Goal: Task Accomplishment & Management: Manage account settings

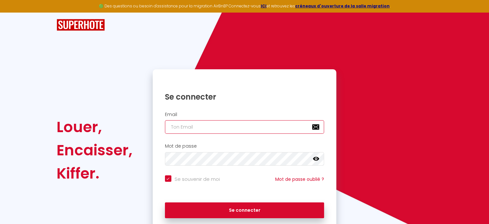
type input "[EMAIL_ADDRESS][DOMAIN_NAME]"
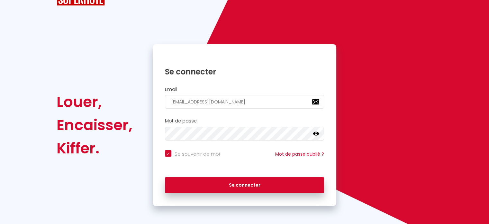
scroll to position [26, 0]
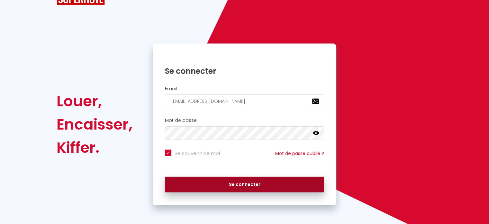
click at [254, 180] on button "Se connecter" at bounding box center [245, 184] width 160 height 16
checkbox input "true"
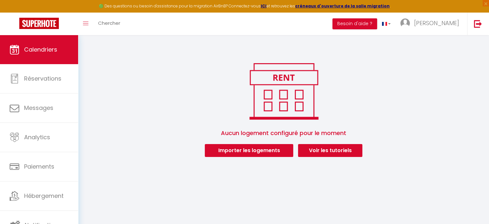
scroll to position [35, 0]
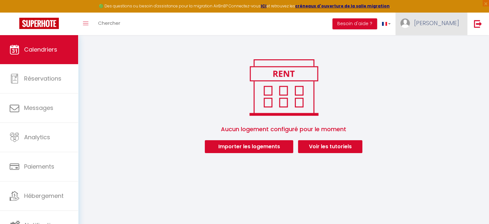
click at [445, 22] on span "[PERSON_NAME]" at bounding box center [436, 23] width 45 height 8
click at [439, 44] on link "Paramètres" at bounding box center [442, 44] width 48 height 11
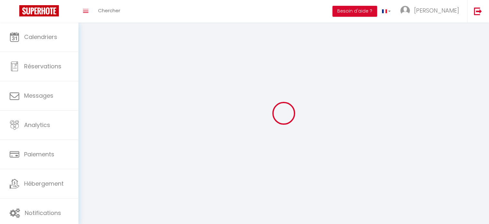
type input "[PERSON_NAME]"
type input "Lesioux"
type input "+33607715519"
type input "158 Route des augeraies"
type input "72220"
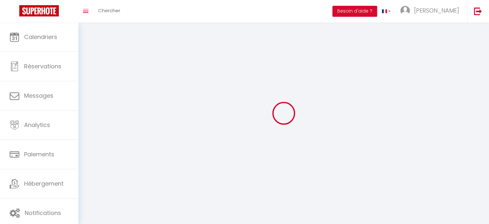
type input "Saint Gervais en Belin"
type input "e4UchPm6ABM9iI1bh66Z9FEvb"
type input "ZsDR8Q8462fPkf2zqizqXCcwR"
select select "28"
type input "e4UchPm6ABM9iI1bh66Z9FEvb"
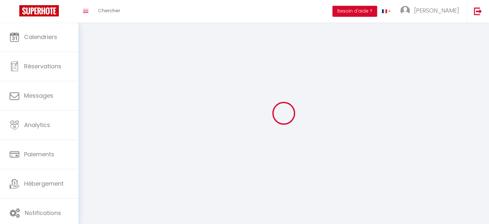
type input "ZsDR8Q8462fPkf2zqizqXCcwR"
type input "https://app.superhote.com/#/get-available-rentals/ZsDR8Q8462fPkf2zqizqXCcwR"
select select "fr"
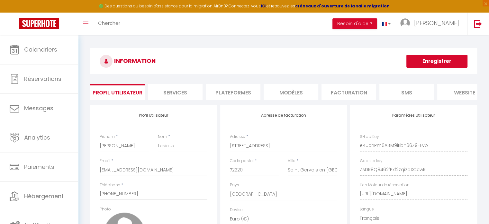
click at [234, 90] on li "Plateformes" at bounding box center [233, 92] width 55 height 16
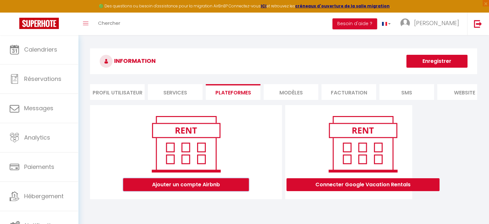
click at [202, 191] on button "Ajouter un compte Airbnb" at bounding box center [186, 184] width 126 height 13
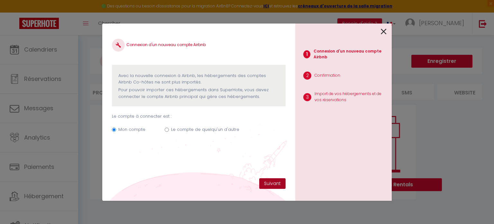
click at [272, 182] on button "Suivant" at bounding box center [272, 183] width 26 height 11
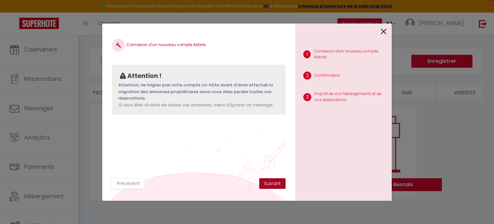
click at [272, 182] on button "Suivant" at bounding box center [272, 183] width 26 height 11
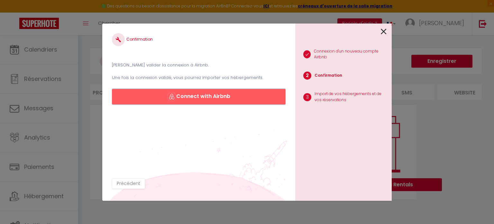
click at [234, 94] on button "Connect with Airbnb" at bounding box center [199, 96] width 174 height 15
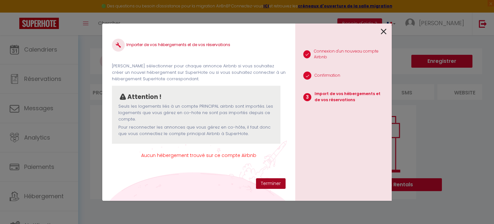
click at [265, 183] on button "Terminer" at bounding box center [271, 183] width 30 height 11
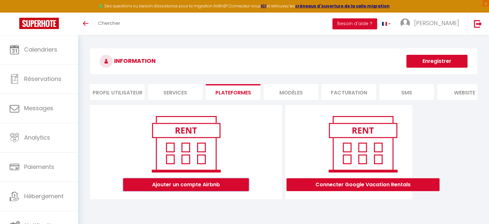
click at [213, 190] on button "Ajouter un compte Airbnb" at bounding box center [186, 184] width 126 height 13
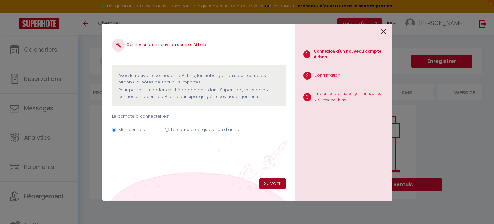
click at [266, 180] on button "Suivant" at bounding box center [272, 183] width 26 height 11
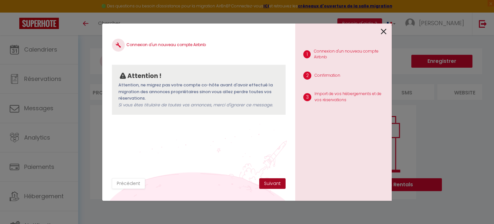
click at [266, 180] on button "Suivant" at bounding box center [272, 183] width 26 height 11
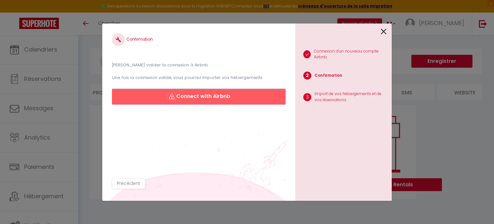
click at [230, 96] on button "Connect with Airbnb" at bounding box center [199, 96] width 174 height 15
click at [387, 31] on div "1 Connexion d'un nouveau compte Airbnb 2 Confirmation 3 Import de vos hébergeme…" at bounding box center [343, 111] width 97 height 177
click at [383, 33] on icon at bounding box center [384, 32] width 6 height 10
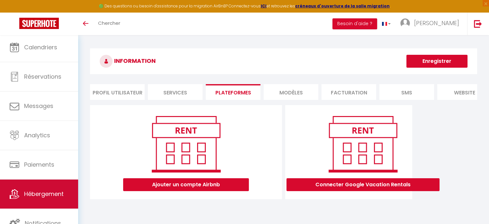
click at [30, 191] on span "Hébergement" at bounding box center [44, 193] width 40 height 8
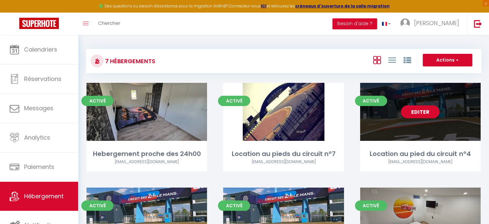
click at [420, 109] on link "Editer" at bounding box center [420, 111] width 39 height 13
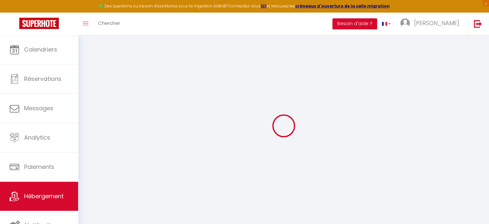
select select "19034-1150071564944884108"
select select
checkbox input "false"
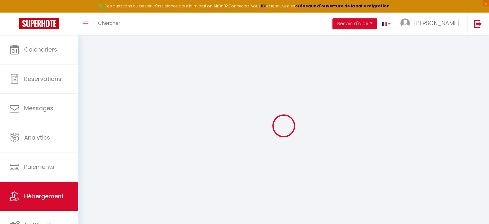
checkbox input "false"
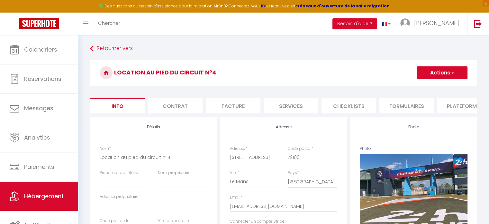
click at [456, 106] on li "Plateformes" at bounding box center [464, 105] width 55 height 16
select select
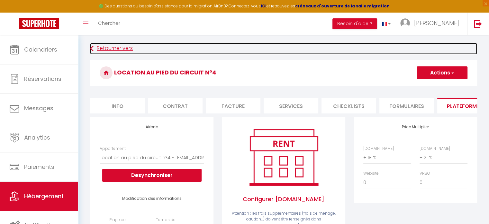
click at [112, 43] on link "Retourner vers" at bounding box center [283, 49] width 387 height 12
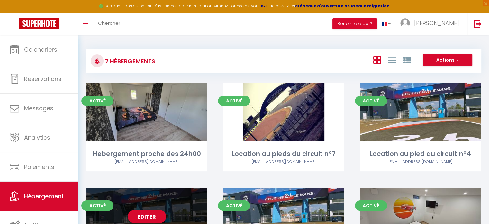
click at [140, 208] on div "Editer" at bounding box center [147, 216] width 121 height 58
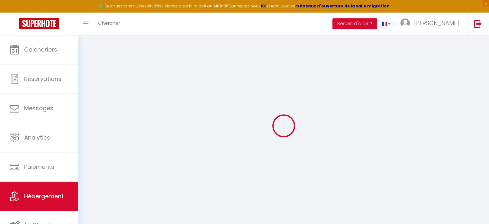
select select
checkbox input "false"
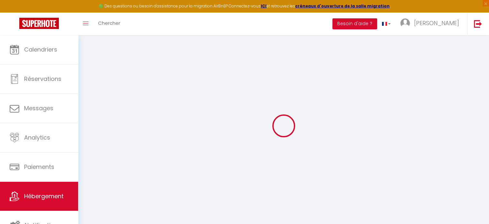
checkbox input "false"
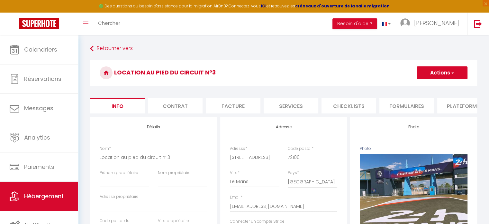
select select
checkbox input "false"
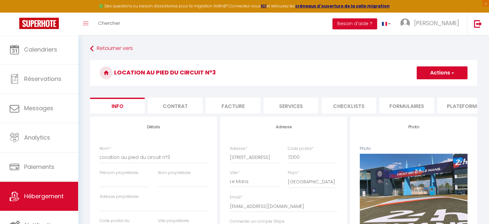
checkbox input "false"
select select "-1"
select select
select select "EUR"
select select
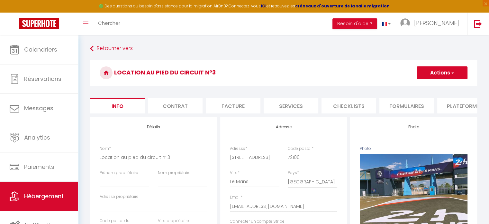
select select "19034-1162872337735440392"
click at [449, 103] on li "Plateformes" at bounding box center [464, 105] width 55 height 16
select select
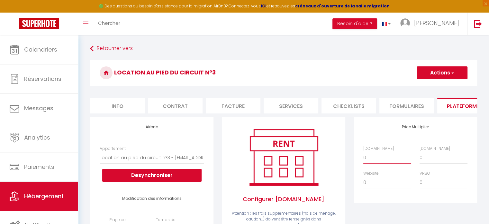
click at [377, 163] on select "0 + 1 % + 2 % + 3 % + 4 % + 5 % + 6 % + 7 % + 8 % + 9 %" at bounding box center [387, 157] width 48 height 12
select select "+ 18 %"
click at [363, 156] on select "0 + 1 % + 2 % + 3 % + 4 % + 5 % + 6 % + 7 % + 8 % + 9 %" at bounding box center [387, 157] width 48 height 12
select select
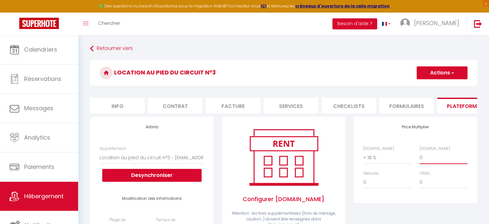
click at [427, 161] on select "0 + 1 % + 2 % + 3 % + 4 % + 5 % + 6 % + 7 % + 8 % + 9 %" at bounding box center [444, 157] width 48 height 12
select select "+ 21 %"
click at [420, 156] on select "0 + 1 % + 2 % + 3 % + 4 % + 5 % + 6 % + 7 % + 8 % + 9 %" at bounding box center [444, 157] width 48 height 12
select select
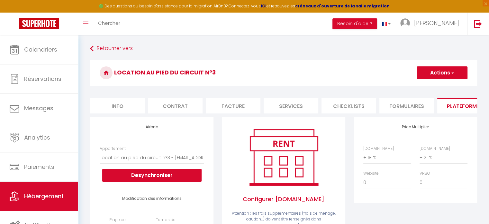
click at [445, 70] on button "Actions" at bounding box center [442, 72] width 51 height 13
click at [423, 101] on li "Formulaires" at bounding box center [407, 105] width 55 height 16
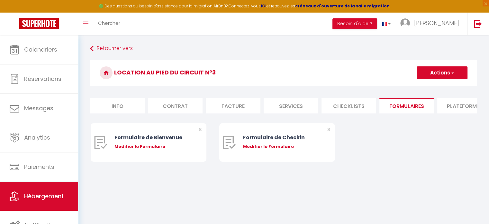
click at [439, 78] on button "Actions" at bounding box center [442, 72] width 51 height 13
click at [450, 106] on li "Plateformes" at bounding box center [464, 105] width 55 height 16
select select
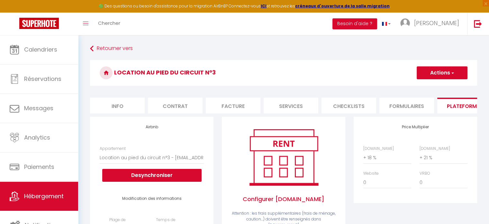
click at [435, 74] on button "Actions" at bounding box center [442, 72] width 51 height 13
click at [430, 90] on link "Enregistrer" at bounding box center [442, 87] width 51 height 8
select select "-1"
select select
select select "EUR"
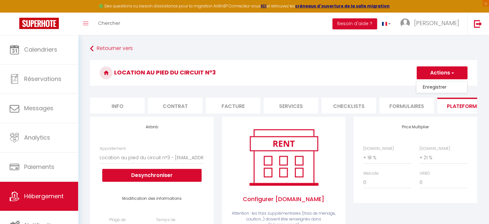
select select
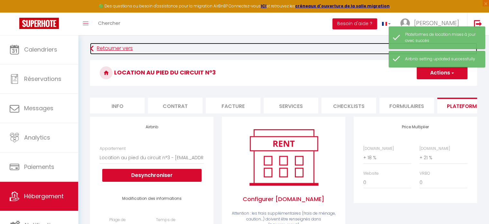
click at [103, 52] on link "Retourner vers" at bounding box center [283, 49] width 387 height 12
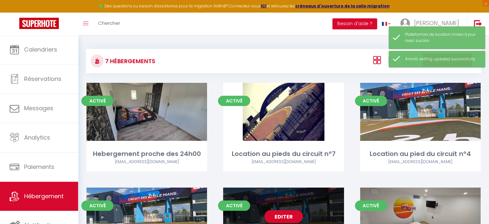
click at [294, 207] on div "Editer" at bounding box center [283, 216] width 121 height 58
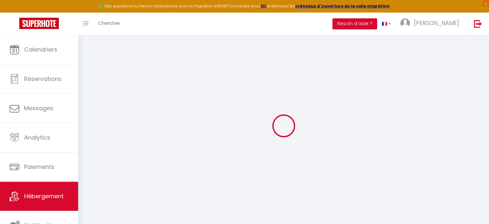
select select
checkbox input "false"
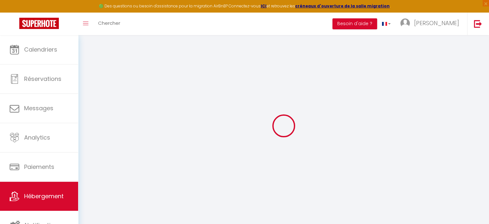
checkbox input "false"
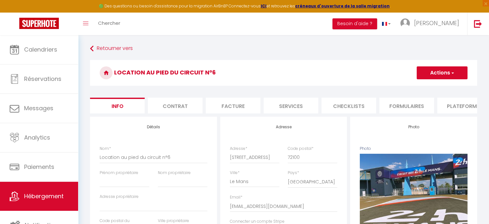
select select
checkbox input "false"
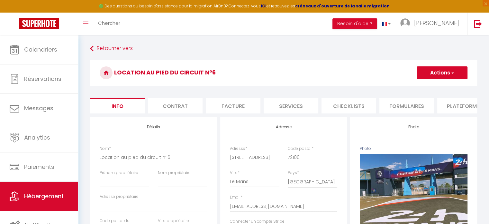
checkbox input "false"
select select "-1"
select select "well_reviewed_guests"
select select "EUR"
select select
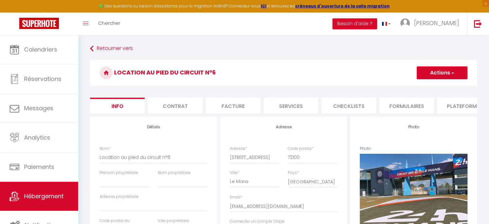
select select "19034-1163124815669196631"
click at [455, 108] on li "Plateformes" at bounding box center [464, 105] width 55 height 16
select select
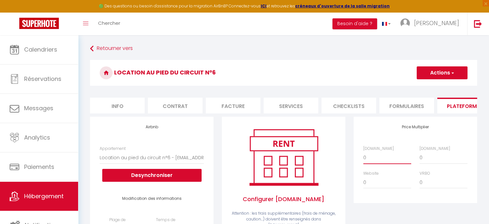
click at [376, 163] on select "0 + 1 % + 2 % + 3 % + 4 % + 5 % + 6 % + 7 % + 8 % + 9 %" at bounding box center [387, 157] width 48 height 12
select select "+ 18 %"
click at [363, 156] on select "0 + 1 % + 2 % + 3 % + 4 % + 5 % + 6 % + 7 % + 8 % + 9 %" at bounding box center [387, 157] width 48 height 12
select select
click at [424, 159] on select "0 + 1 % + 2 % + 3 % + 4 % + 5 % + 6 % + 7 % + 8 % + 9 %" at bounding box center [444, 157] width 48 height 12
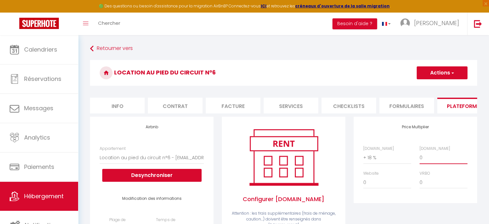
select select "+ 21 %"
click at [420, 156] on select "0 + 1 % + 2 % + 3 % + 4 % + 5 % + 6 % + 7 % + 8 % + 9 %" at bounding box center [444, 157] width 48 height 12
select select
click at [452, 74] on span "button" at bounding box center [452, 72] width 4 height 6
click at [436, 87] on link "Enregistrer" at bounding box center [442, 87] width 51 height 8
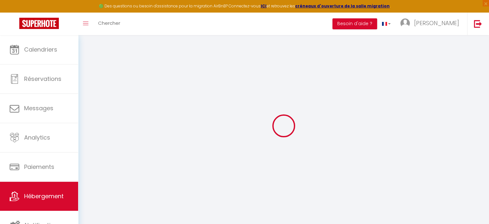
select select "-1"
select select "well_reviewed_guests"
select select "EUR"
select select
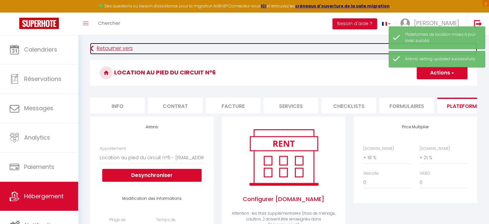
click at [119, 47] on link "Retourner vers" at bounding box center [283, 49] width 387 height 12
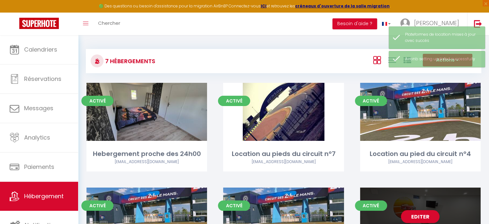
click at [414, 207] on div "Editer" at bounding box center [420, 216] width 121 height 58
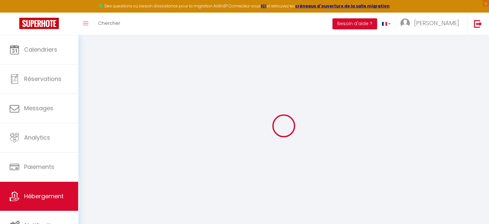
select select
checkbox input "false"
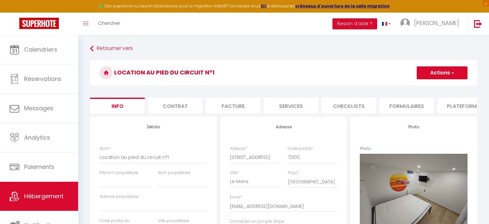
select select
checkbox input "false"
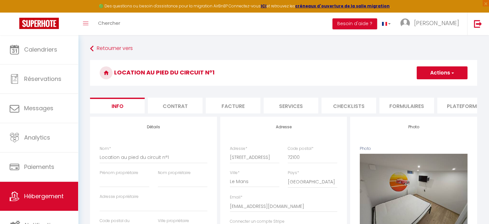
select select "-1"
select select "well_reviewed_guests"
select select "EUR"
select select
select select "19034-1389993597003868490"
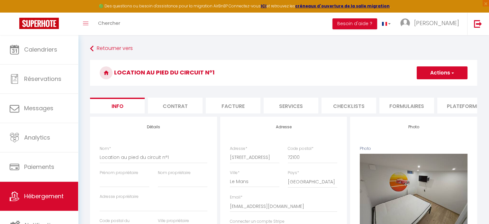
click at [448, 109] on li "Plateformes" at bounding box center [464, 105] width 55 height 16
select select
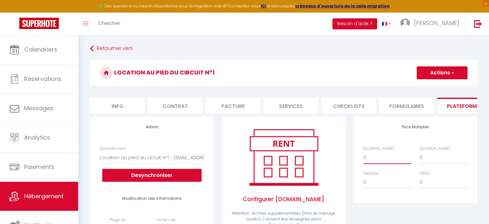
click at [382, 162] on select "0 + 1 % + 2 % + 3 % + 4 % + 5 % + 6 % + 7 % + 8 % + 9 %" at bounding box center [387, 157] width 48 height 12
select select "+ 18 %"
click at [363, 156] on select "0 + 1 % + 2 % + 3 % + 4 % + 5 % + 6 % + 7 % + 8 % + 9 %" at bounding box center [387, 157] width 48 height 12
select select
click at [434, 161] on select "0 + 1 % + 2 % + 3 % + 4 % + 5 % + 6 % + 7 % + 8 % + 9 %" at bounding box center [444, 157] width 48 height 12
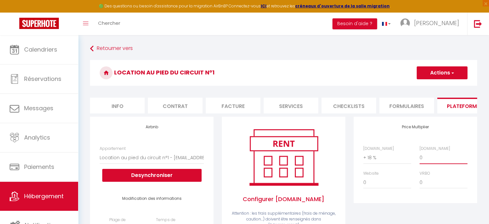
select select "+ 21 %"
click at [420, 156] on select "0 + 1 % + 2 % + 3 % + 4 % + 5 % + 6 % + 7 % + 8 % + 9 %" at bounding box center [444, 157] width 48 height 12
select select
click at [434, 71] on button "Actions" at bounding box center [442, 72] width 51 height 13
click at [426, 89] on link "Enregistrer" at bounding box center [442, 87] width 51 height 8
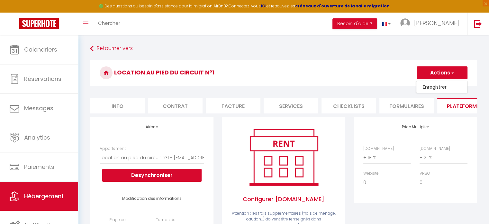
select select "-1"
select select "well_reviewed_guests"
select select "EUR"
select select
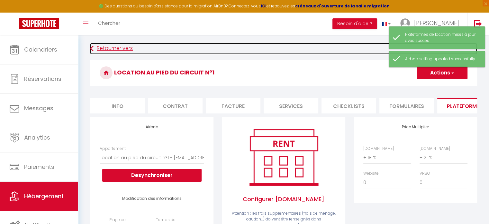
click at [125, 50] on link "Retourner vers" at bounding box center [283, 49] width 387 height 12
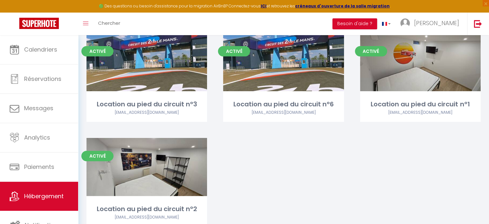
scroll to position [157, 0]
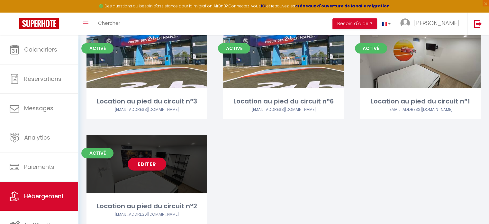
click at [186, 169] on div "Editer" at bounding box center [147, 164] width 121 height 58
select select "3"
select select "2"
select select "1"
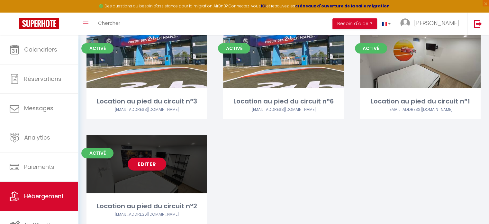
select select "28"
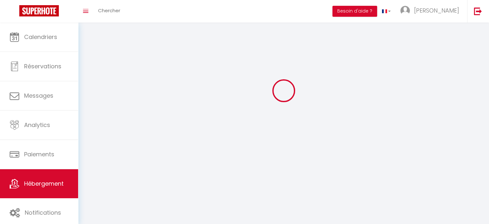
select select
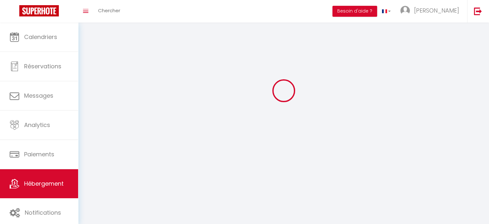
select select
checkbox input "false"
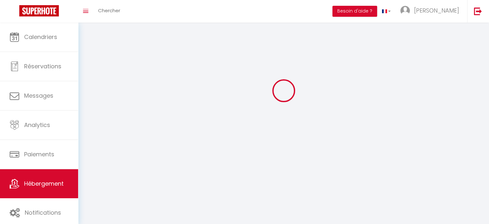
select select
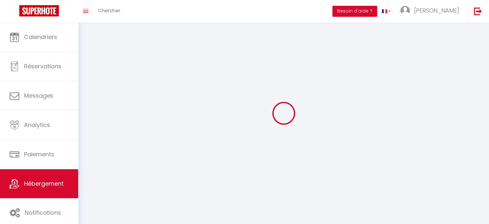
select select
checkbox input "false"
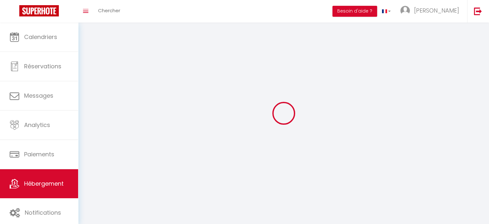
checkbox input "false"
select select
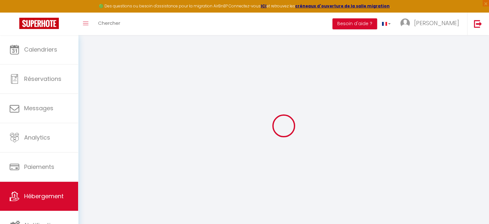
select select
checkbox input "false"
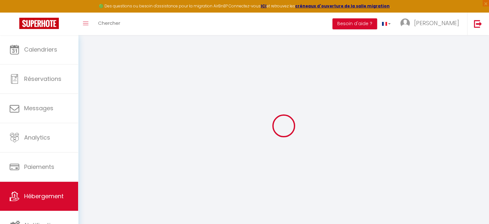
checkbox input "false"
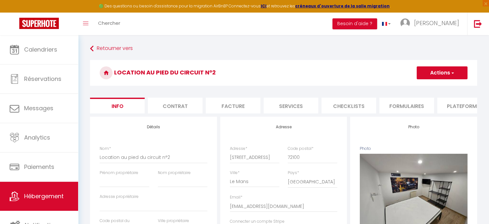
click at [461, 103] on li "Plateformes" at bounding box center [464, 105] width 55 height 16
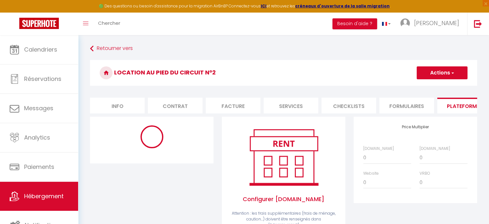
select select "-1"
select select "well_reviewed_guests"
select select "EUR"
select select
select select "19034-1390010457019463800"
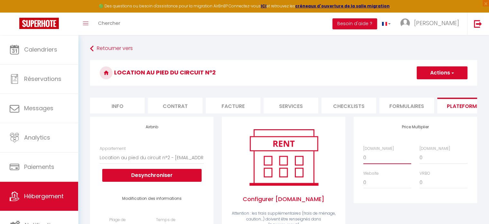
click at [378, 160] on select "0 + 1 % + 2 % + 3 % + 4 % + 5 % + 6 % + 7 % + 8 % + 9 %" at bounding box center [387, 157] width 48 height 12
select select "+ 18 %"
click at [363, 156] on select "0 + 1 % + 2 % + 3 % + 4 % + 5 % + 6 % + 7 % + 8 % + 9 %" at bounding box center [387, 157] width 48 height 12
select select
click at [430, 159] on select "0 + 1 % + 2 % + 3 % + 4 % + 5 % + 6 % + 7 % + 8 % + 9 %" at bounding box center [444, 157] width 48 height 12
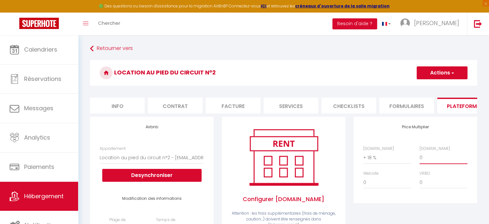
select select "+ 21 %"
click at [420, 156] on select "0 + 1 % + 2 % + 3 % + 4 % + 5 % + 6 % + 7 % + 8 % + 9 %" at bounding box center [444, 157] width 48 height 12
select select
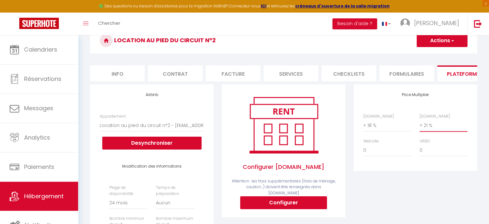
scroll to position [28, 0]
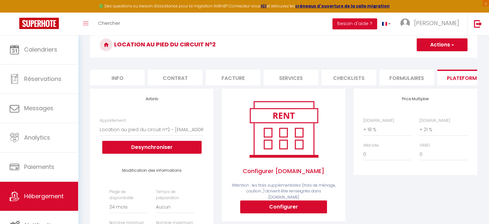
click at [446, 44] on button "Actions" at bounding box center [442, 44] width 51 height 13
click at [436, 57] on link "Enregistrer" at bounding box center [442, 59] width 51 height 8
select select "-1"
select select "well_reviewed_guests"
select select "EUR"
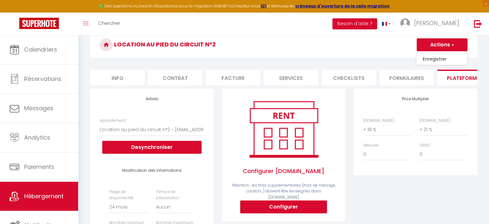
select select
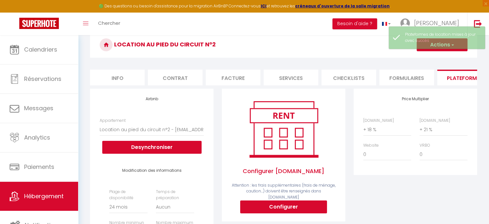
click at [293, 50] on h3 "Location au pied du circuit n°2" at bounding box center [283, 45] width 387 height 26
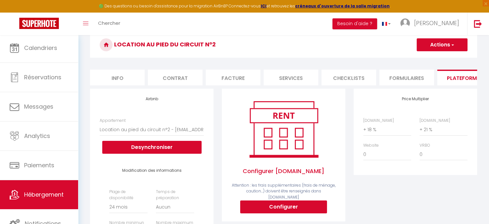
scroll to position [0, 0]
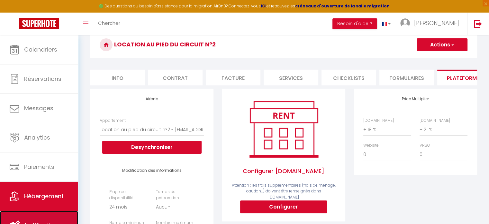
click at [50, 221] on span "Notifications" at bounding box center [43, 225] width 36 height 8
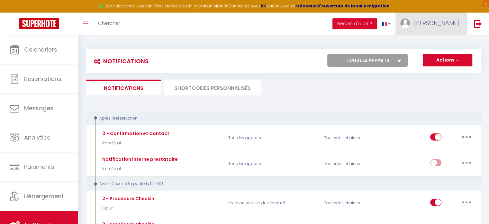
click at [449, 26] on span "[PERSON_NAME]" at bounding box center [436, 23] width 45 height 8
click at [432, 56] on link "Équipe" at bounding box center [442, 56] width 48 height 11
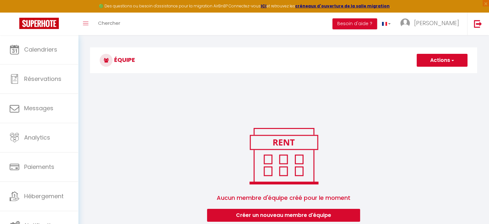
scroll to position [35, 0]
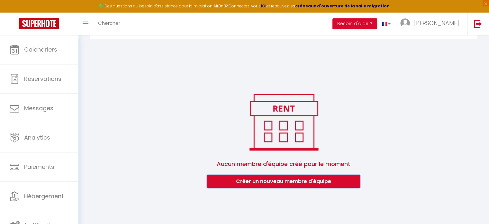
click at [298, 179] on button "Créer un nouveau membre d'équipe" at bounding box center [283, 181] width 153 height 13
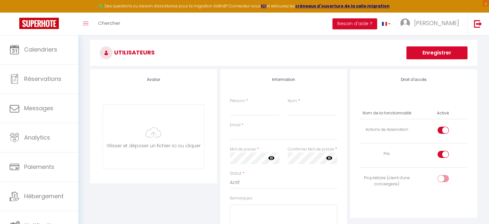
scroll to position [16, 0]
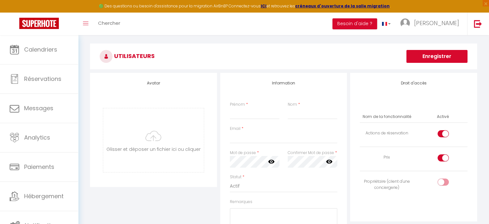
click at [440, 134] on div at bounding box center [443, 133] width 11 height 7
click at [443, 134] on input "checkbox" at bounding box center [448, 135] width 11 height 10
checkbox input "false"
click at [442, 158] on div at bounding box center [443, 157] width 11 height 7
click at [443, 158] on input "checkbox" at bounding box center [448, 159] width 11 height 10
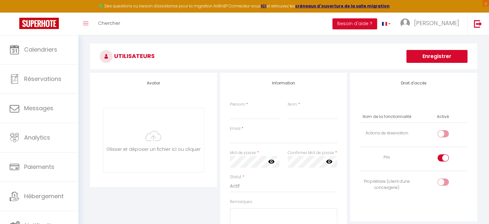
checkbox input "false"
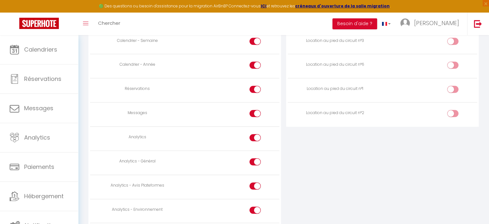
scroll to position [421, 0]
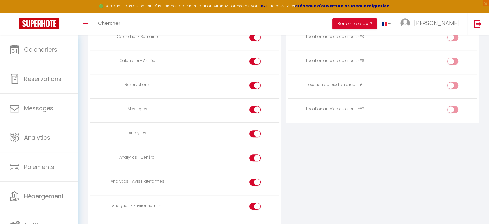
click at [252, 108] on div at bounding box center [255, 109] width 11 height 7
click at [255, 108] on input "checkbox" at bounding box center [260, 111] width 11 height 10
checkbox input "false"
click at [256, 132] on input "checkbox" at bounding box center [260, 135] width 11 height 10
checkbox input "false"
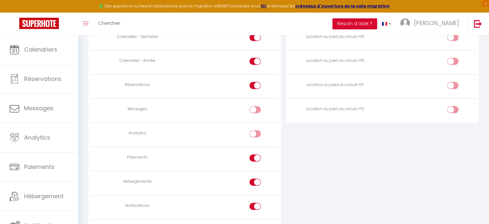
click at [256, 151] on td at bounding box center [232, 158] width 95 height 24
click at [255, 155] on input "checkbox" at bounding box center [260, 159] width 11 height 10
checkbox input "false"
click at [255, 178] on input "checkbox" at bounding box center [260, 183] width 11 height 10
checkbox input "false"
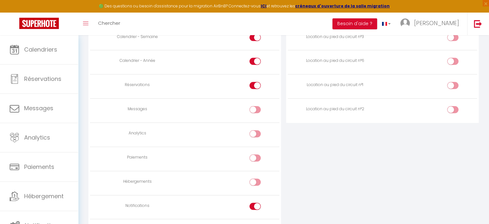
click at [256, 203] on input "checkbox" at bounding box center [260, 207] width 11 height 10
checkbox input "false"
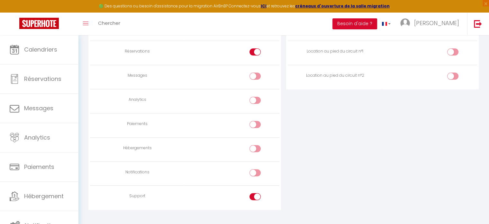
scroll to position [463, 0]
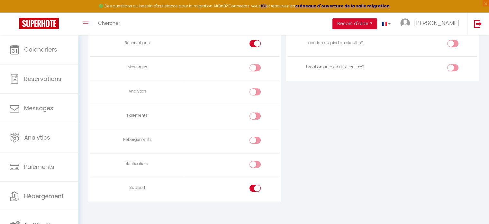
click at [256, 184] on input "checkbox" at bounding box center [260, 189] width 11 height 10
checkbox input "false"
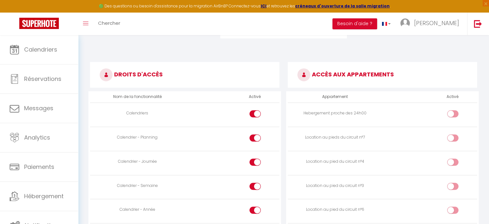
scroll to position [281, 0]
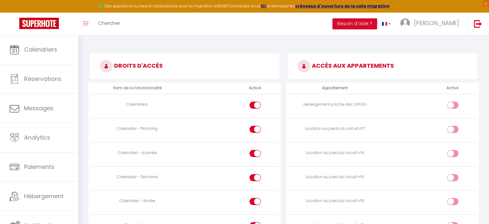
click at [455, 103] on input "checkbox" at bounding box center [458, 106] width 11 height 10
checkbox input "true"
click at [453, 130] on input "checkbox" at bounding box center [458, 130] width 11 height 10
checkbox input "true"
click at [453, 151] on input "checkbox" at bounding box center [458, 155] width 11 height 10
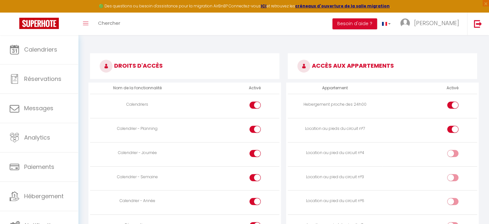
checkbox input "true"
click at [455, 166] on td at bounding box center [430, 178] width 95 height 24
click at [455, 176] on input "checkbox" at bounding box center [458, 179] width 11 height 10
checkbox input "true"
click at [454, 195] on td at bounding box center [430, 202] width 95 height 24
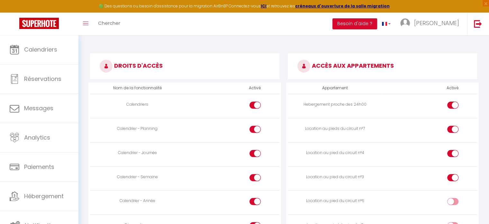
click at [454, 198] on input "checkbox" at bounding box center [458, 203] width 11 height 10
checkbox input "true"
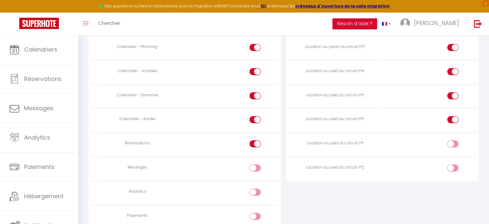
scroll to position [366, 0]
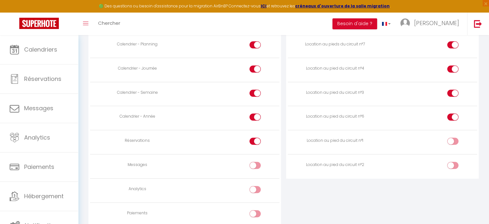
click at [454, 137] on input "checkbox" at bounding box center [458, 142] width 11 height 10
checkbox input "true"
click at [452, 162] on div at bounding box center [452, 164] width 11 height 7
click at [453, 162] on input "checkbox" at bounding box center [458, 166] width 11 height 10
checkbox input "true"
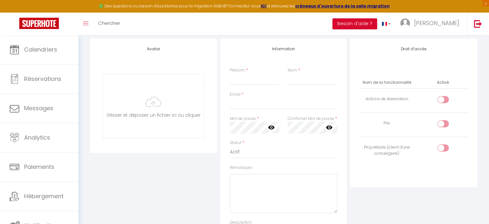
scroll to position [41, 0]
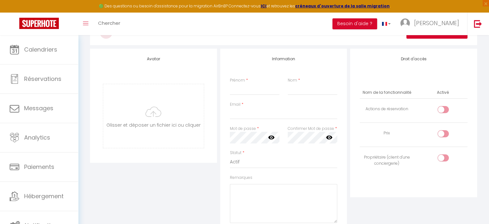
drag, startPoint x: 79, startPoint y: 96, endPoint x: 79, endPoint y: 124, distance: 29.0
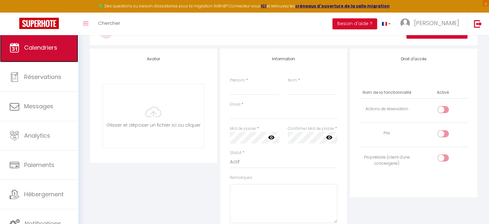
click at [60, 59] on link "Calendriers" at bounding box center [39, 47] width 78 height 29
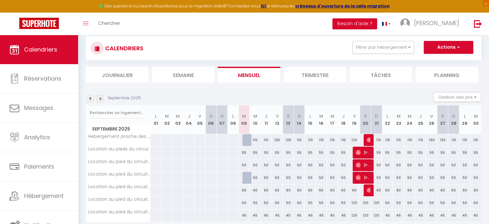
scroll to position [2, 0]
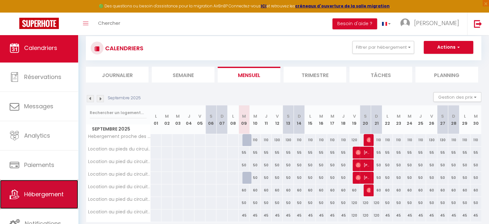
click at [57, 193] on span "Hébergement" at bounding box center [44, 194] width 40 height 8
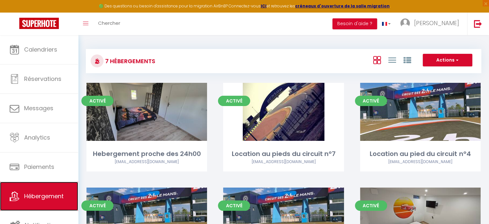
click at [57, 193] on span "Hébergement" at bounding box center [44, 196] width 40 height 8
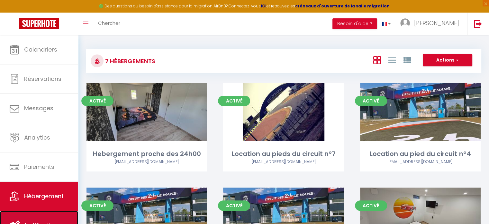
click at [39, 219] on link "Notifications" at bounding box center [39, 224] width 78 height 29
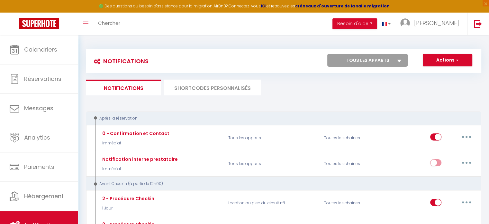
click at [393, 86] on ul "Notifications SHORTCODES PERSONNALISÉS" at bounding box center [284, 87] width 396 height 16
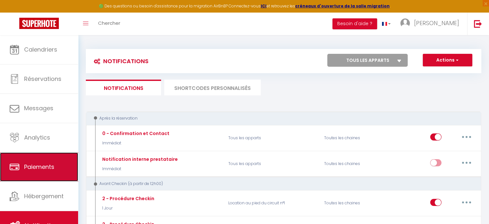
click at [39, 165] on span "Paiements" at bounding box center [39, 166] width 30 height 8
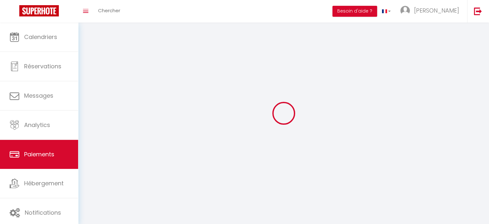
select select "2"
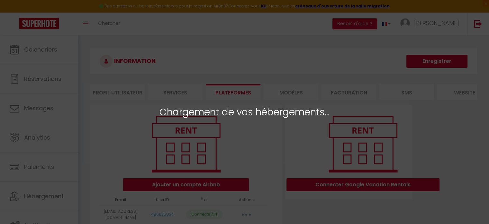
select select
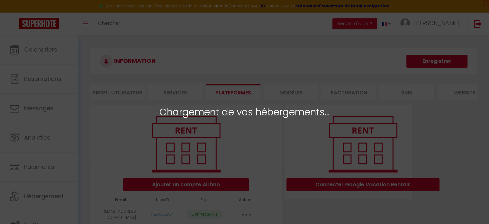
select select
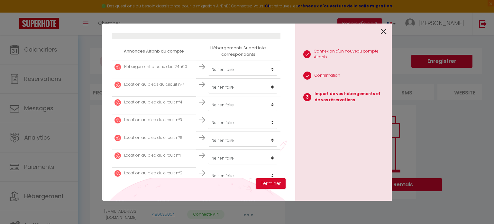
scroll to position [115, 0]
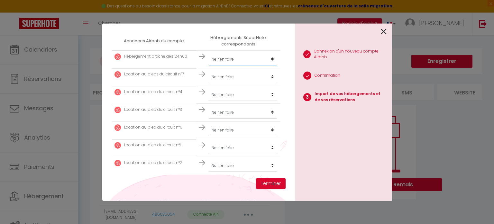
click at [268, 57] on select "Créer un nouvel hébergement Ne rien faire" at bounding box center [242, 59] width 69 height 12
select select "create_new"
click at [208, 53] on select "Créer un nouvel hébergement Ne rien faire" at bounding box center [242, 59] width 69 height 12
click at [255, 73] on select "Créer un nouvel hébergement Ne rien faire" at bounding box center [242, 77] width 69 height 12
select select "create_new"
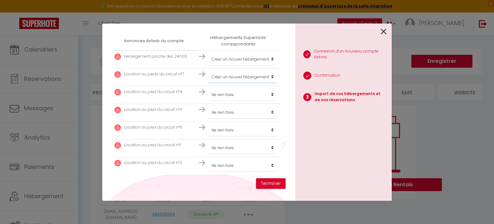
click at [208, 71] on select "Créer un nouvel hébergement Ne rien faire" at bounding box center [242, 77] width 69 height 12
click at [239, 97] on select "Créer un nouvel hébergement Ne rien faire" at bounding box center [242, 94] width 69 height 12
select select "create_new"
click at [208, 88] on select "Créer un nouvel hébergement Ne rien faire" at bounding box center [242, 94] width 69 height 12
click at [234, 113] on select "Créer un nouvel hébergement Ne rien faire" at bounding box center [242, 112] width 69 height 12
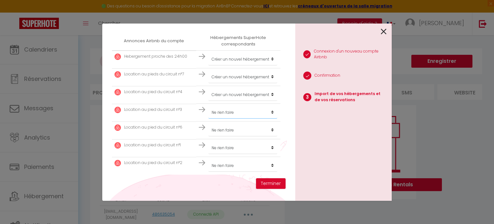
select select "create_new"
click at [208, 106] on select "Créer un nouvel hébergement Ne rien faire" at bounding box center [242, 112] width 69 height 12
click at [225, 132] on select "Créer un nouvel hébergement Ne rien faire" at bounding box center [242, 130] width 69 height 12
select select "create_new"
click at [208, 124] on select "Créer un nouvel hébergement Ne rien faire" at bounding box center [242, 130] width 69 height 12
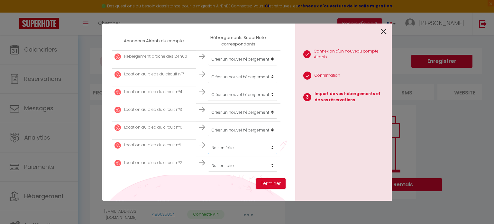
click at [219, 150] on select "Créer un nouvel hébergement Ne rien faire" at bounding box center [242, 148] width 69 height 12
select select "create_new"
click at [208, 142] on select "Créer un nouvel hébergement Ne rien faire" at bounding box center [242, 148] width 69 height 12
click at [214, 167] on select "Créer un nouvel hébergement Ne rien faire" at bounding box center [242, 165] width 69 height 12
select select "create_new"
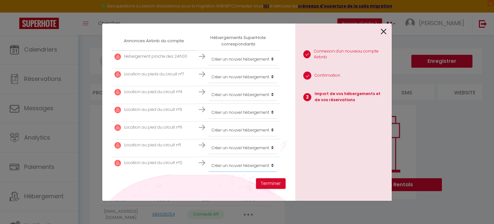
click at [208, 159] on select "Créer un nouvel hébergement Ne rien faire" at bounding box center [242, 165] width 69 height 12
click at [268, 183] on button "Terminer" at bounding box center [271, 183] width 30 height 11
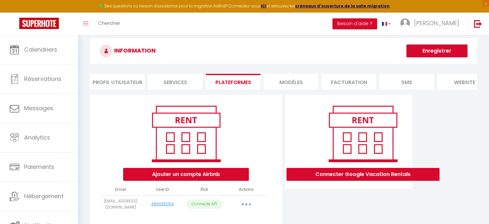
scroll to position [8, 0]
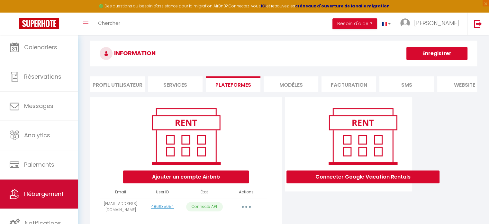
click at [35, 205] on link "Hébergement" at bounding box center [39, 193] width 78 height 29
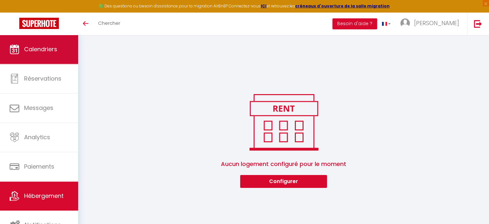
click at [32, 47] on span "Calendriers" at bounding box center [40, 49] width 33 height 8
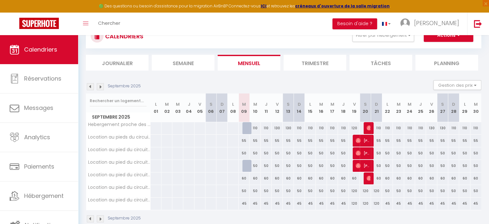
scroll to position [26, 0]
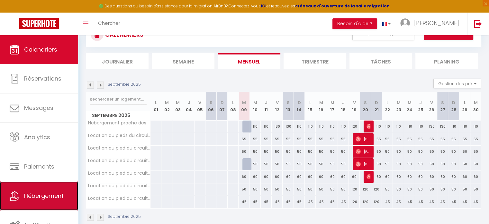
click at [37, 190] on link "Hébergement" at bounding box center [39, 195] width 78 height 29
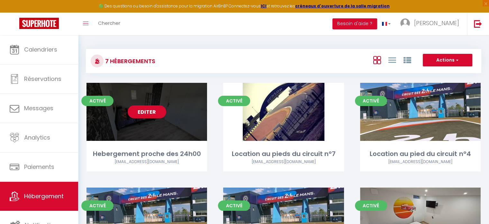
click at [169, 133] on div "Editer" at bounding box center [147, 112] width 121 height 58
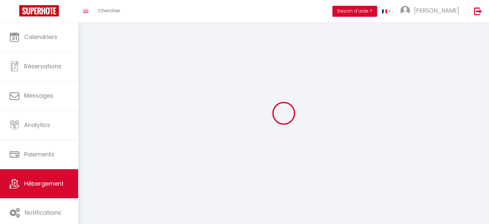
select select "1"
select select "28"
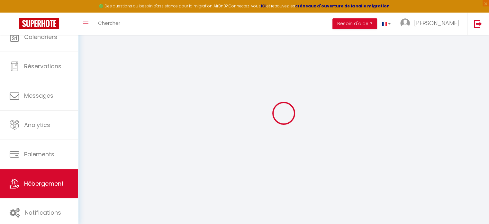
select select
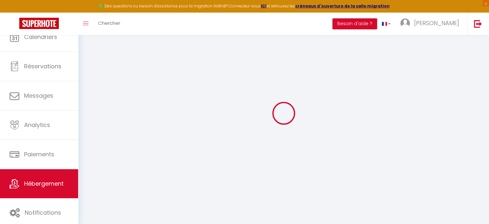
select select
checkbox input "false"
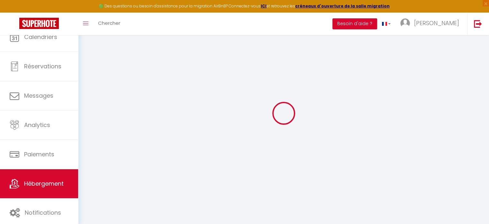
select select
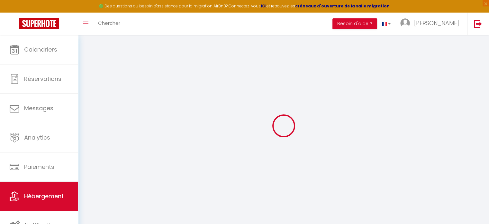
select select
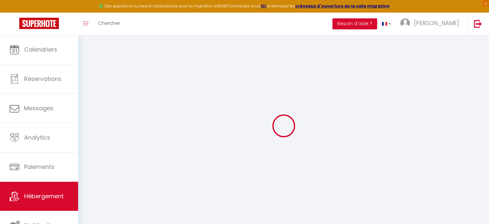
select select
checkbox input "false"
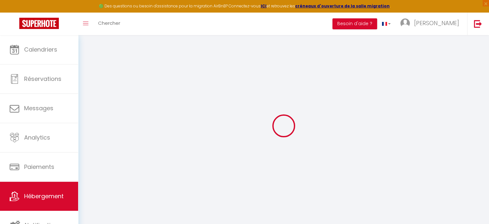
select select
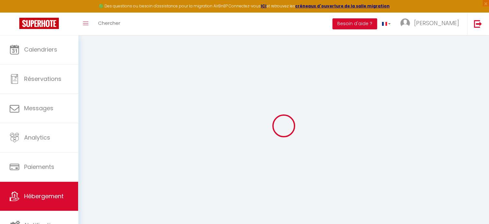
select select
checkbox input "false"
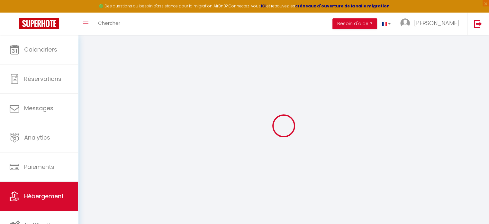
checkbox input "false"
select select
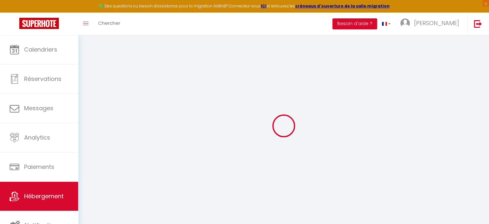
select select
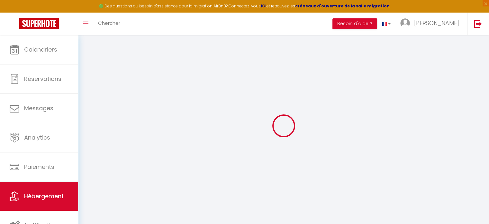
checkbox input "false"
select select
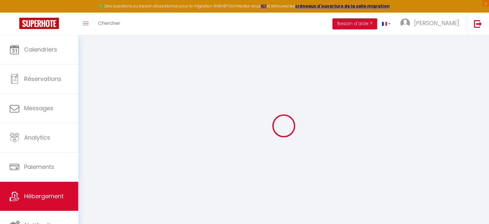
select select
type input "Hebergement proche des 24h00"
select select "houses"
type input "110"
type input "45"
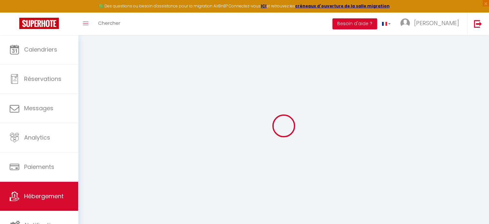
select select
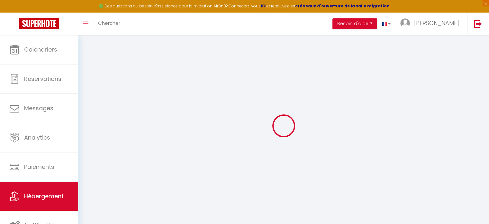
type input "[STREET_ADDRESS]"
type input "72220"
type input "[GEOGRAPHIC_DATA][PERSON_NAME]"
type input "[EMAIL_ADDRESS][DOMAIN_NAME]"
select select
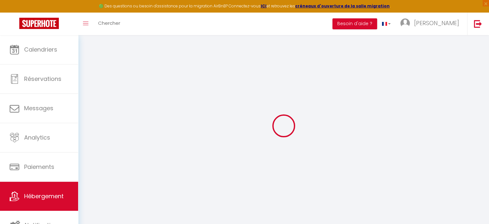
checkbox input "false"
select select
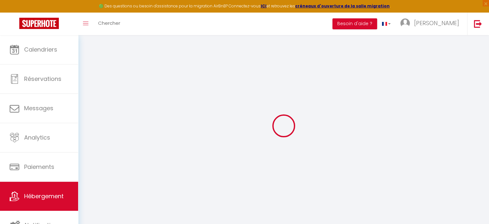
select select
type input "0"
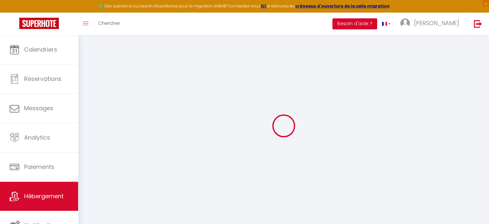
select select
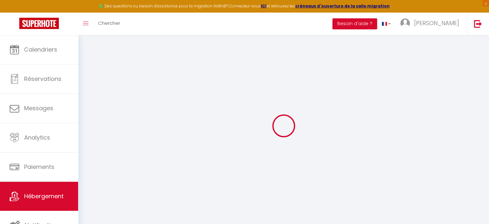
select select
checkbox input "false"
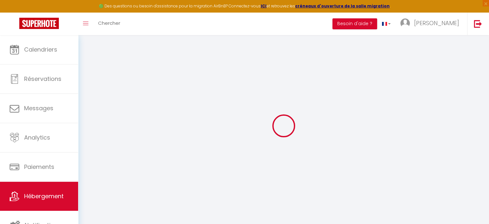
select select
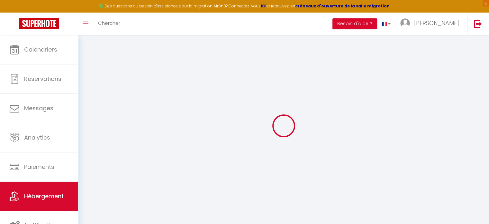
select select
checkbox input "false"
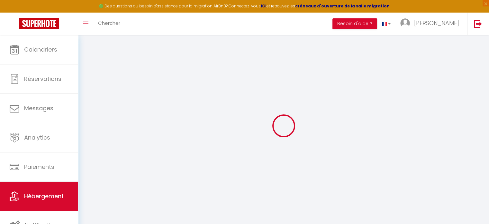
select select "15:00"
select select "23:45"
select select "12:00"
select select "30"
select select "120"
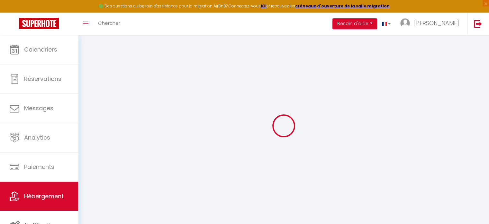
select select
checkbox input "false"
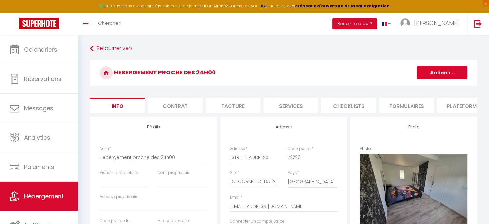
select select
checkbox input "false"
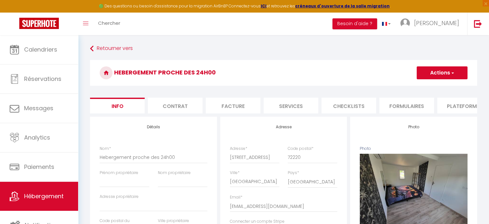
select select "-1"
select select "EUR"
select select
select select "19034-908582208401690368"
click at [451, 101] on li "Plateformes" at bounding box center [464, 105] width 55 height 16
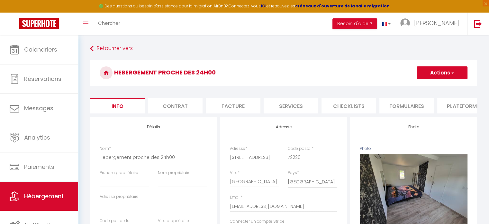
select select
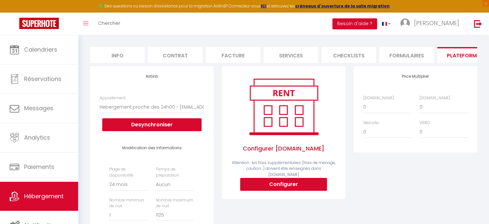
scroll to position [50, 0]
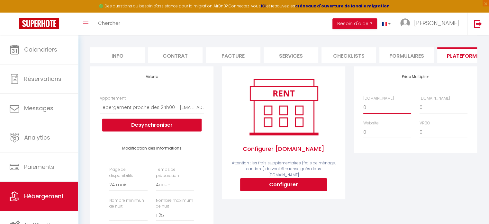
click at [369, 109] on select "0 + 1 % + 2 % + 3 % + 4 % + 5 % + 6 % + 7 % + 8 % + 9 %" at bounding box center [387, 107] width 48 height 12
select select "+ 18 %"
click at [363, 106] on select "0 + 1 % + 2 % + 3 % + 4 % + 5 % + 6 % + 7 % + 8 % + 9 %" at bounding box center [387, 107] width 48 height 12
select select
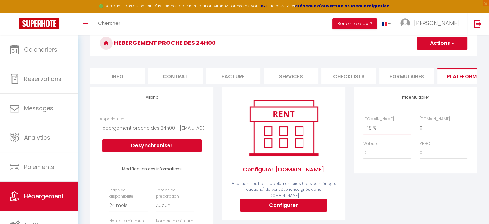
scroll to position [30, 0]
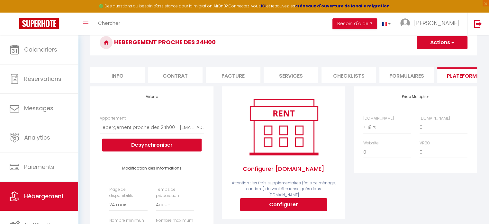
click at [443, 42] on button "Actions" at bounding box center [442, 42] width 51 height 13
click at [430, 55] on link "Enregistrer" at bounding box center [442, 56] width 51 height 8
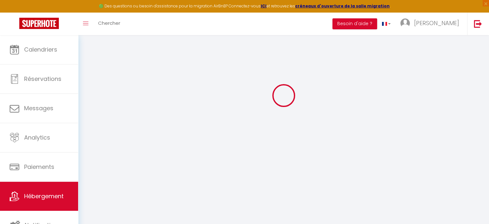
select select "-1"
select select "EUR"
select select
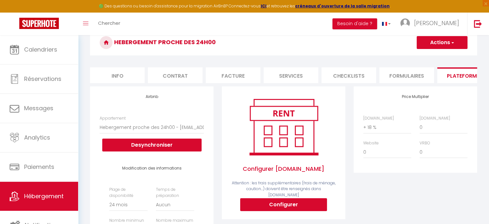
click at [460, 78] on li "Plateformes" at bounding box center [464, 75] width 55 height 16
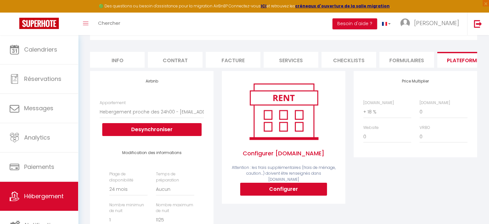
scroll to position [46, 0]
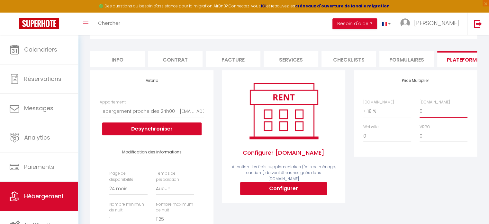
click at [430, 116] on select "0 + 1 % + 2 % + 3 % + 4 % + 5 % + 6 % + 7 % + 8 % + 9 %" at bounding box center [444, 111] width 48 height 12
select select "+ 21 %"
click at [420, 110] on select "0 + 1 % + 2 % + 3 % + 4 % + 5 % + 6 % + 7 % + 8 % + 9 %" at bounding box center [444, 111] width 48 height 12
select select
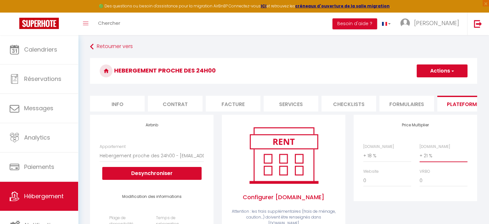
scroll to position [0, 0]
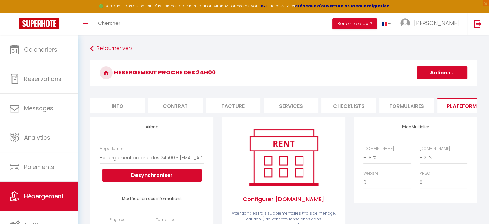
click at [450, 76] on button "Actions" at bounding box center [442, 72] width 51 height 13
click at [443, 87] on link "Enregistrer" at bounding box center [442, 87] width 51 height 8
select select "-1"
select select "EUR"
select select
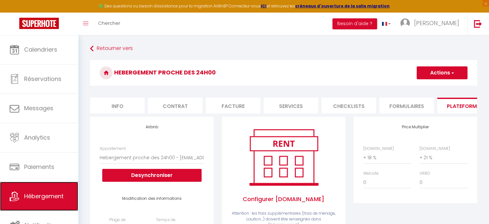
click at [48, 195] on span "Hébergement" at bounding box center [44, 196] width 40 height 8
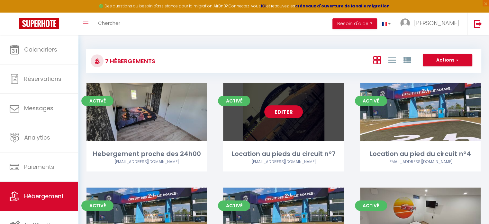
click at [284, 114] on link "Editer" at bounding box center [283, 111] width 39 height 13
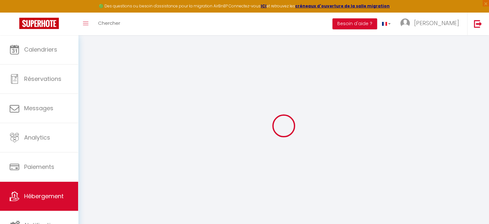
select select
select select "23:45"
select select "12:00"
select select "30"
select select "120"
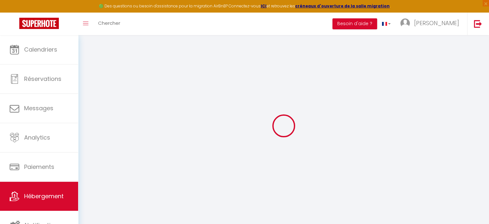
select select
checkbox input "false"
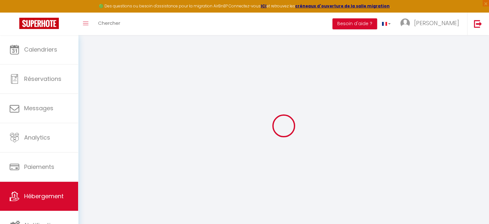
checkbox input "false"
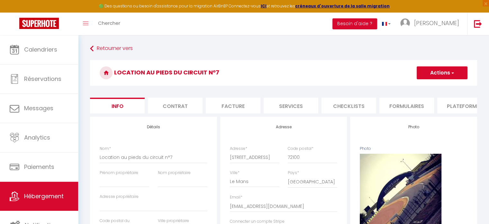
select select
checkbox input "false"
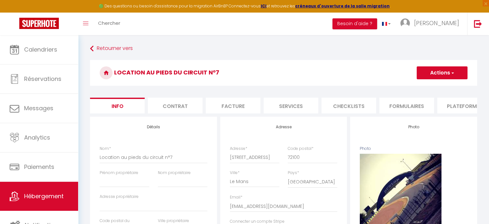
checkbox input "false"
select select "-1"
select select "well_reviewed_guests"
select select "EUR"
select select
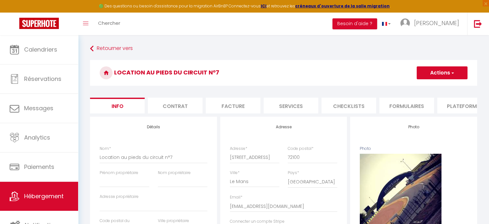
select select "19034-1133960347939077037"
click at [448, 110] on li "Plateformes" at bounding box center [464, 105] width 55 height 16
select select
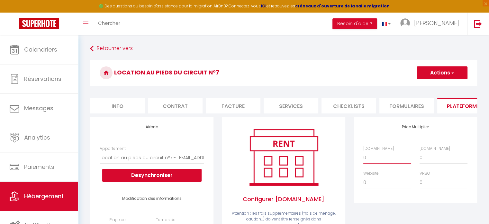
click at [367, 163] on select "0 + 1 % + 2 % + 3 % + 4 % + 5 % + 6 % + 7 % + 8 % + 9 %" at bounding box center [387, 157] width 48 height 12
select select "+ 18 %"
click at [363, 156] on select "0 + 1 % + 2 % + 3 % + 4 % + 5 % + 6 % + 7 % + 8 % + 9 %" at bounding box center [387, 157] width 48 height 12
select select
click at [425, 162] on select "0 + 1 % + 2 % + 3 % + 4 % + 5 % + 6 % + 7 % + 8 % + 9 %" at bounding box center [444, 157] width 48 height 12
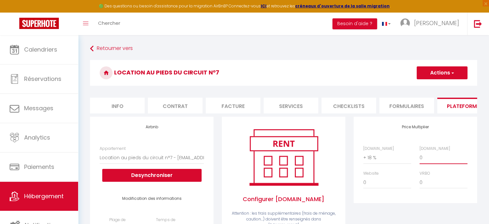
select select "+ 21 %"
click at [420, 156] on select "0 + 1 % + 2 % + 3 % + 4 % + 5 % + 6 % + 7 % + 8 % + 9 %" at bounding box center [444, 157] width 48 height 12
select select
click at [426, 184] on select "0 + 1 % + 2 % + 3 % + 4 % + 5 % + 6 % + 7 % + 8 % + 9 %" at bounding box center [444, 182] width 48 height 12
click at [439, 203] on div "Price Multiplier Airbnb.com 0 + 1 % + 2 % + 3 % + 4 % + 5 % + 6 % + 7 %" at bounding box center [416, 159] width 124 height 86
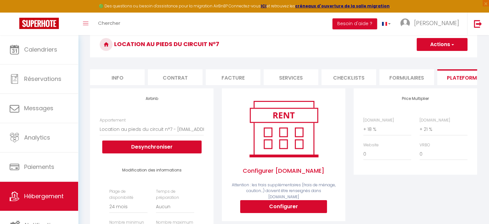
scroll to position [33, 0]
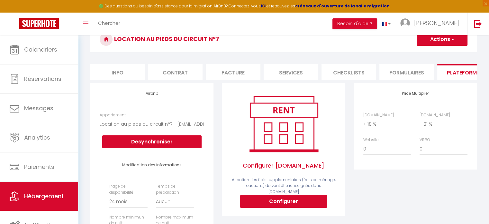
click at [441, 36] on button "Actions" at bounding box center [442, 39] width 51 height 13
click at [427, 57] on link "Enregistrer" at bounding box center [442, 53] width 51 height 8
select select "-1"
select select "well_reviewed_guests"
select select "EUR"
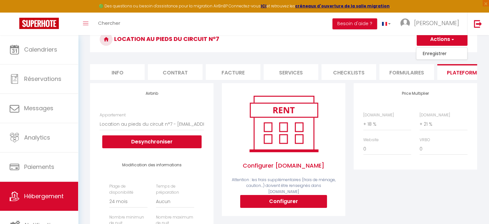
select select
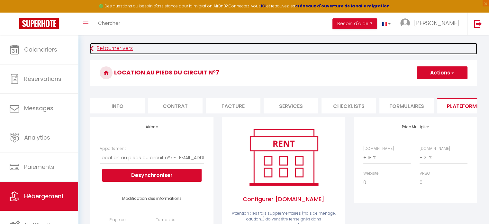
click at [123, 48] on link "Retourner vers" at bounding box center [283, 49] width 387 height 12
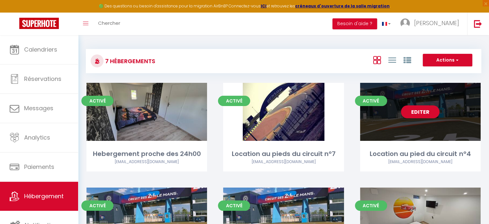
click at [426, 111] on link "Editer" at bounding box center [420, 111] width 39 height 13
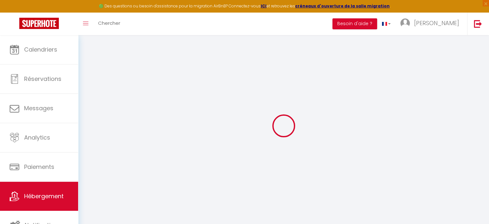
select select
checkbox input "false"
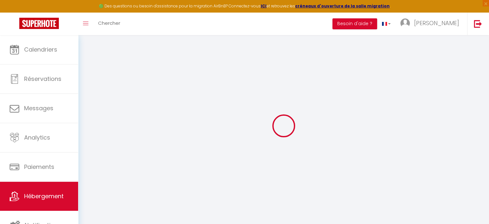
checkbox input "false"
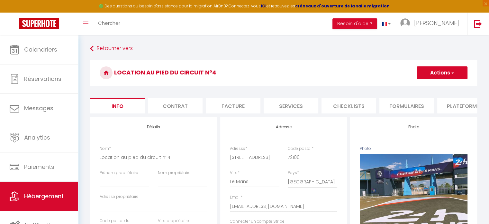
select select
checkbox input "false"
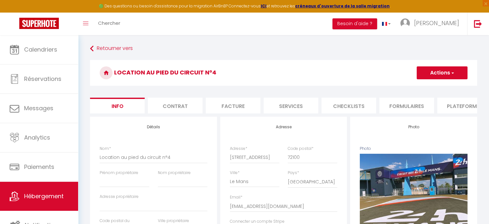
checkbox input "false"
select select "-1"
select select "well_reviewed_guests"
select select "EUR"
select select
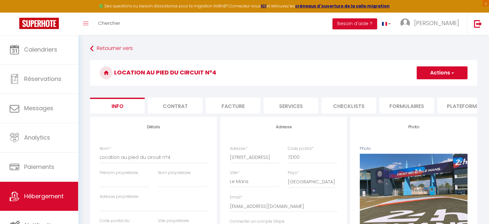
select select "19034-1150071564944884108"
click at [456, 109] on li "Plateformes" at bounding box center [464, 105] width 55 height 16
select select
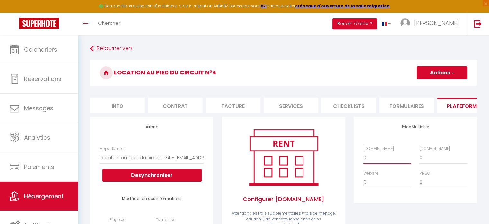
click at [371, 163] on select "0 + 1 % + 2 % + 3 % + 4 % + 5 % + 6 % + 7 % + 8 % + 9 %" at bounding box center [387, 157] width 48 height 12
select select "+ 18 %"
click at [363, 156] on select "0 + 1 % + 2 % + 3 % + 4 % + 5 % + 6 % + 7 % + 8 % + 9 %" at bounding box center [387, 157] width 48 height 12
select select
click at [431, 163] on select "0 + 1 % + 2 % + 3 % + 4 % + 5 % + 6 % + 7 % + 8 % + 9 %" at bounding box center [444, 157] width 48 height 12
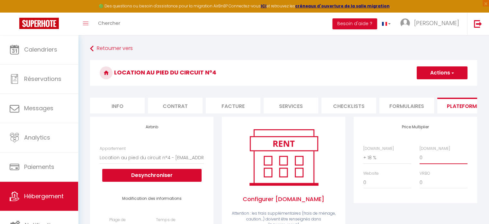
select select "+ 21 %"
click at [420, 156] on select "0 + 1 % + 2 % + 3 % + 4 % + 5 % + 6 % + 7 % + 8 % + 9 %" at bounding box center [444, 157] width 48 height 12
select select
click at [430, 69] on button "Actions" at bounding box center [442, 72] width 51 height 13
click at [425, 87] on link "Enregistrer" at bounding box center [442, 87] width 51 height 8
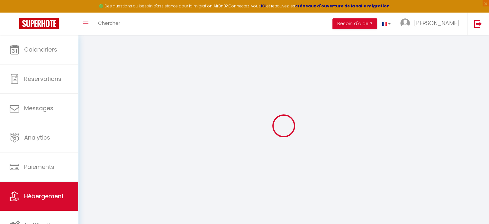
select select "-1"
select select "well_reviewed_guests"
select select "EUR"
select select
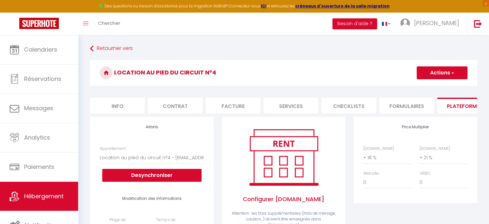
scroll to position [2, 0]
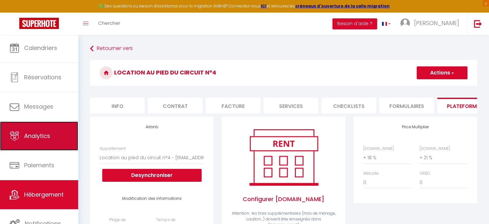
click at [50, 141] on link "Analytics" at bounding box center [39, 135] width 78 height 29
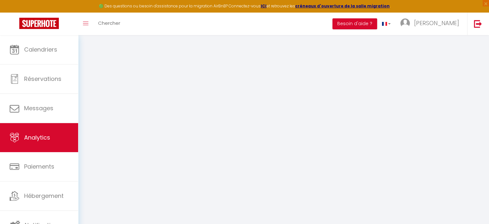
select select "2025"
select select "9"
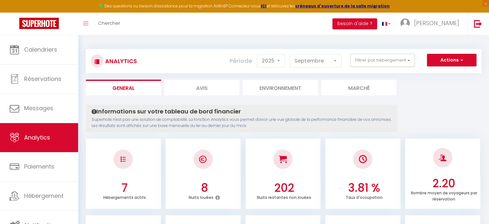
scroll to position [2, 0]
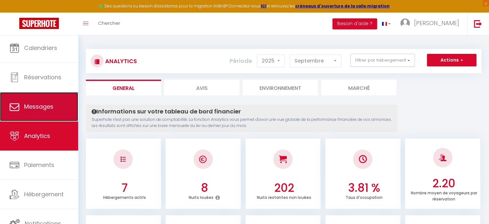
click at [40, 103] on span "Messages" at bounding box center [38, 106] width 29 height 8
select select "message"
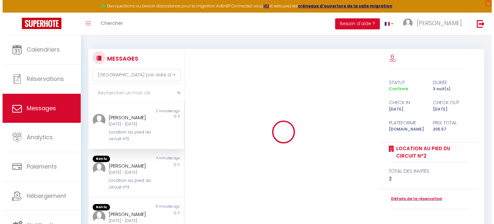
scroll to position [106, 0]
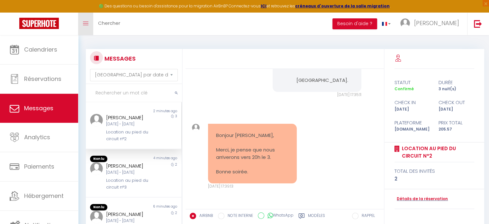
click at [88, 20] on link "Toggle menubar" at bounding box center [85, 24] width 15 height 23
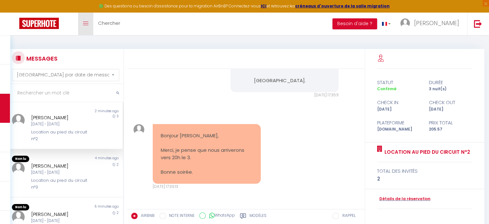
click at [88, 20] on link "Toggle menubar" at bounding box center [85, 24] width 15 height 23
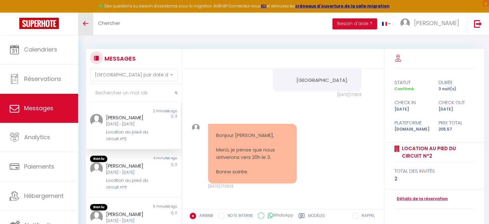
scroll to position [2, 0]
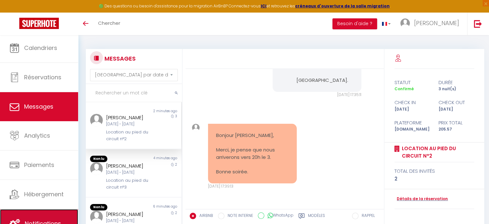
click at [42, 220] on span "Notifications" at bounding box center [43, 223] width 36 height 8
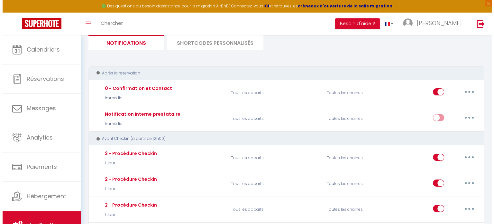
scroll to position [51, 0]
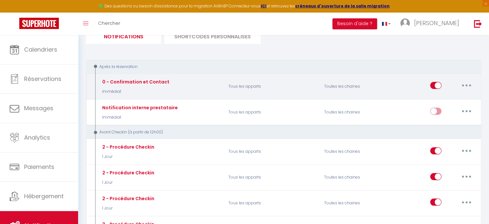
click at [470, 88] on button "button" at bounding box center [467, 85] width 18 height 10
click at [449, 97] on link "Editer" at bounding box center [450, 100] width 48 height 11
type input "0 - Confirmation et Contact"
select select "Immédiat"
select select "if_booking_is_paid"
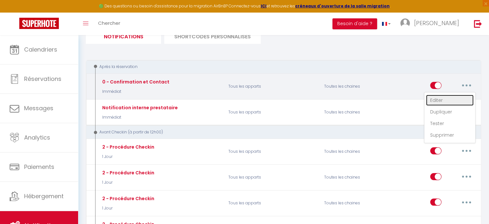
checkbox input "true"
checkbox input "false"
radio input "true"
type input "Réservation confirmé"
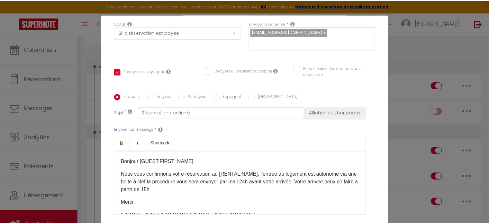
scroll to position [0, 0]
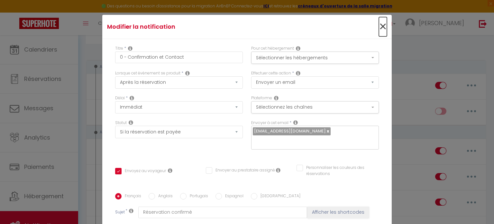
click at [379, 24] on span "×" at bounding box center [383, 26] width 8 height 19
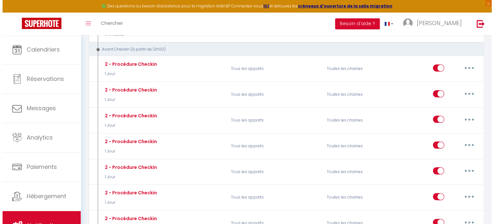
scroll to position [133, 0]
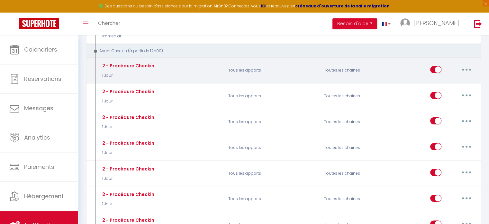
click at [472, 67] on button "button" at bounding box center [467, 69] width 18 height 10
click at [444, 79] on link "Editer" at bounding box center [450, 83] width 48 height 11
type input "2 - Procédure Checkin"
select select "1 Jour"
checkbox input "true"
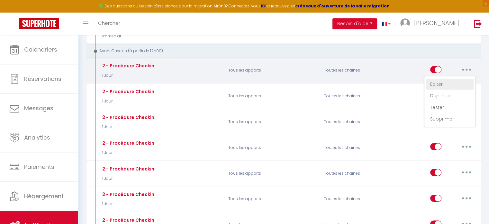
checkbox input "false"
type input "Procédure pour le checkin - [RENTAL:NAME]"
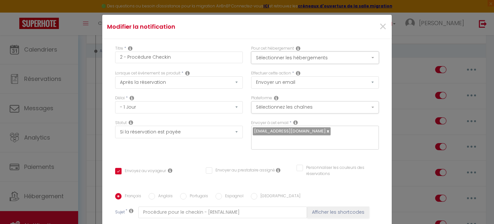
click at [337, 58] on button "Sélectionner les hébergements" at bounding box center [315, 57] width 128 height 12
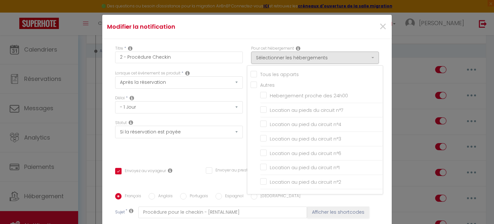
click at [349, 40] on div "Titre * 2 - Procédure Checkin Pour cet hébergement Sélectionner les hébergement…" at bounding box center [247, 193] width 290 height 308
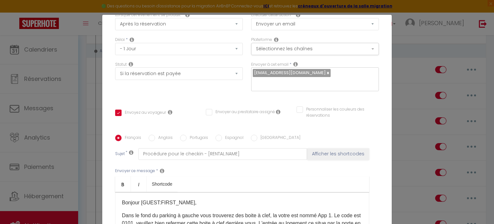
scroll to position [0, 0]
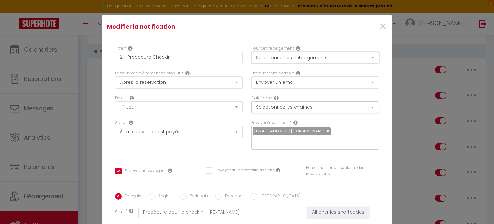
click at [343, 51] on button "Sélectionner les hébergements" at bounding box center [315, 57] width 128 height 12
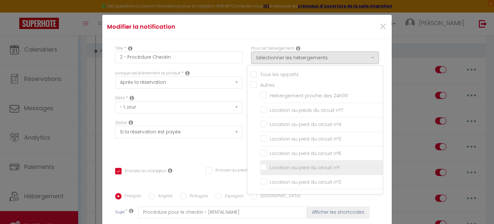
click at [278, 167] on input "Location au pied du circuit n°1" at bounding box center [321, 167] width 123 height 6
checkbox input "true"
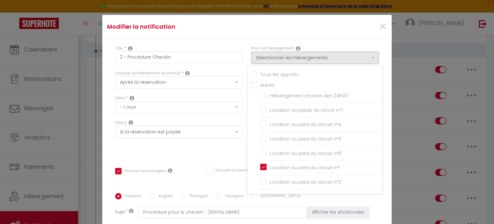
click at [344, 38] on div "Modifier la notification ×" at bounding box center [247, 27] width 290 height 24
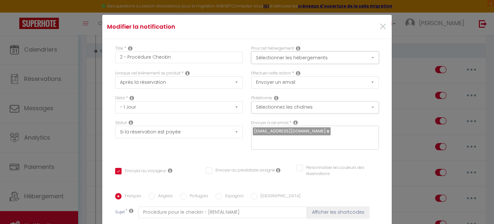
click at [320, 58] on button "Sélectionner les hébergements" at bounding box center [315, 57] width 128 height 12
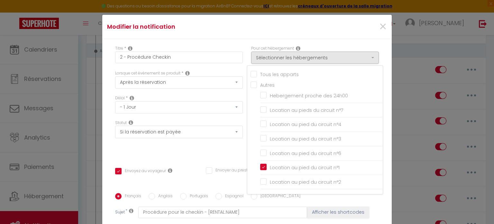
click at [335, 36] on div "Modifier la notification ×" at bounding box center [247, 27] width 290 height 24
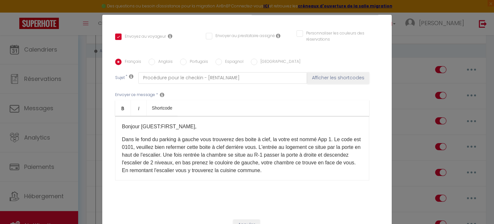
scroll to position [135, 0]
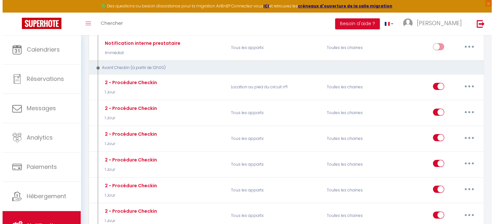
scroll to position [117, 0]
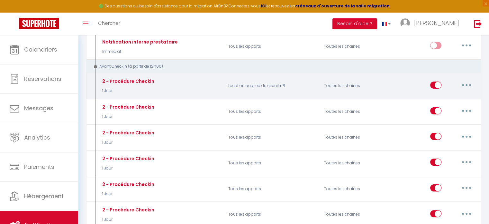
click at [463, 83] on button "button" at bounding box center [467, 85] width 18 height 10
click at [451, 98] on link "Editer" at bounding box center [450, 99] width 48 height 11
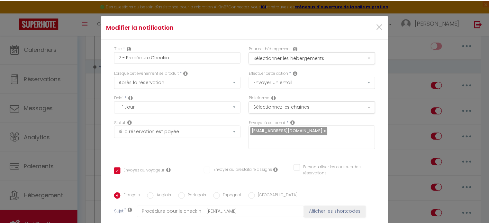
scroll to position [0, 0]
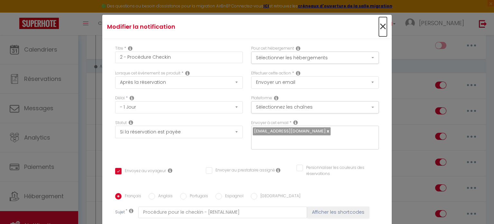
click at [379, 25] on span "×" at bounding box center [383, 26] width 8 height 19
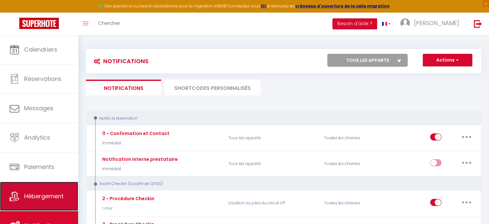
click at [56, 193] on span "Hébergement" at bounding box center [44, 196] width 40 height 8
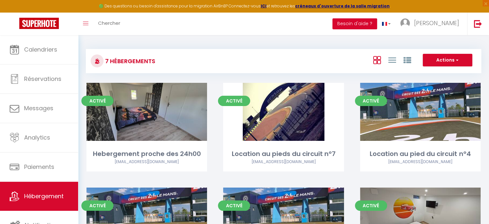
click at [369, 22] on button "Besoin d'aide ?" at bounding box center [355, 23] width 45 height 11
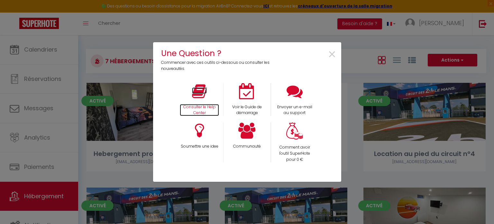
click at [203, 92] on icon at bounding box center [199, 91] width 15 height 16
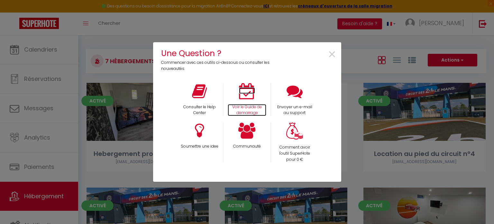
click at [245, 86] on icon at bounding box center [247, 91] width 16 height 16
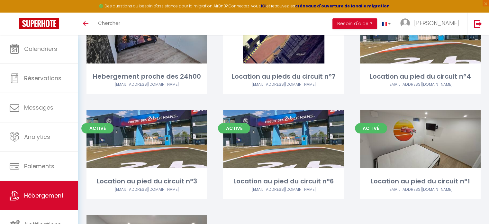
scroll to position [83, 0]
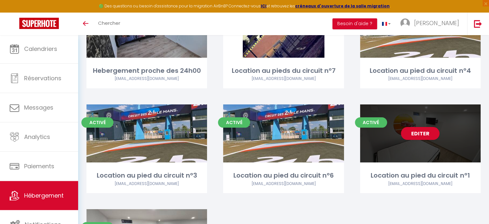
click at [448, 145] on div "Editer" at bounding box center [420, 133] width 121 height 58
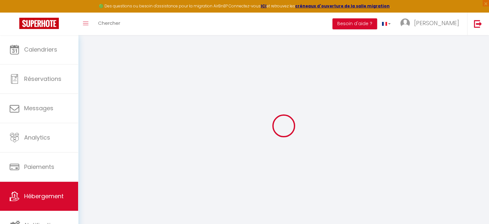
select select "19034-1389993597003868490"
select select "+ 18 %"
select select "+ 21 %"
select select
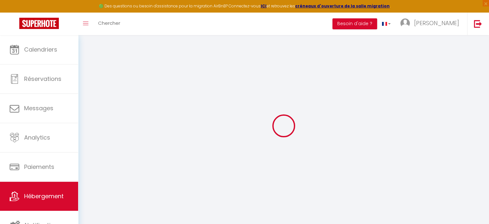
select select "15:00"
select select "23:45"
select select "12:00"
select select "30"
select select "120"
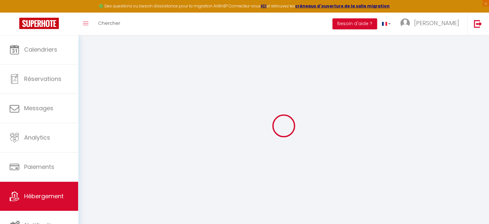
select select
checkbox input "false"
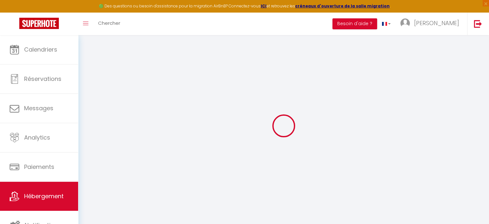
select select
select select "-1"
select select "well_reviewed_guests"
select select "EUR"
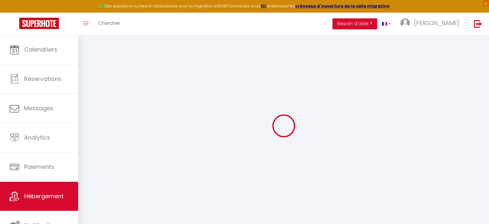
select select
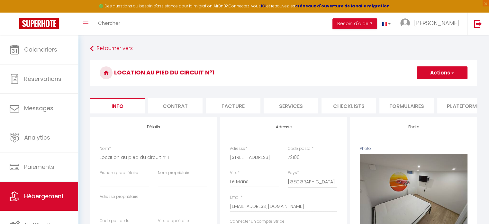
click at [454, 104] on li "Plateformes" at bounding box center [464, 105] width 55 height 16
select select
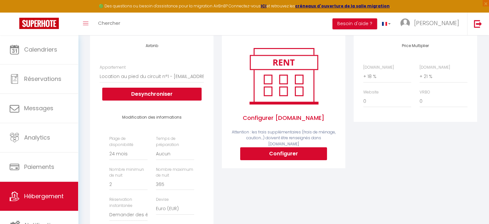
scroll to position [84, 0]
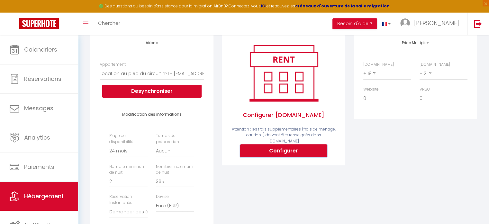
click at [296, 149] on button "Configurer" at bounding box center [283, 150] width 87 height 13
select select
type input "[PERSON_NAME][EMAIL_ADDRESS][PERSON_NAME][DOMAIN_NAME]"
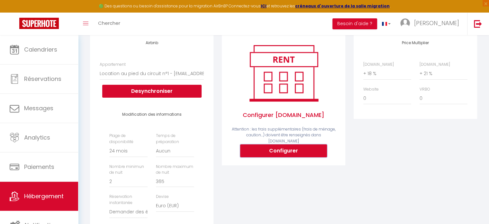
type input "[EMAIL_ADDRESS][DOMAIN_NAME]"
select select
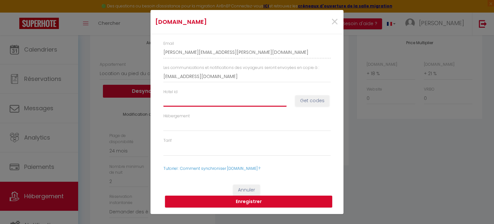
click at [198, 103] on input "Hotel id" at bounding box center [224, 101] width 123 height 12
paste input "14859512"
type input "14859512"
select select
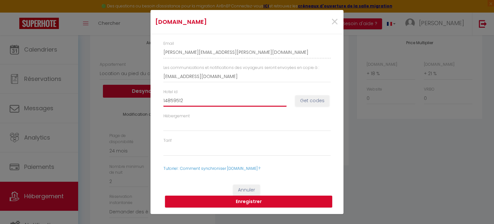
select select
type input "14859512"
click at [311, 98] on button "Get codes" at bounding box center [312, 100] width 34 height 11
select select
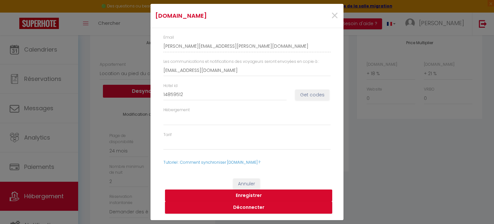
click at [249, 191] on button "Enregistrer" at bounding box center [248, 195] width 167 height 12
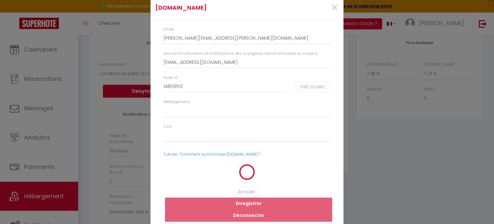
select select
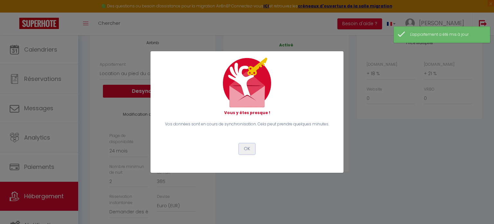
click at [247, 148] on button "OK" at bounding box center [247, 148] width 16 height 11
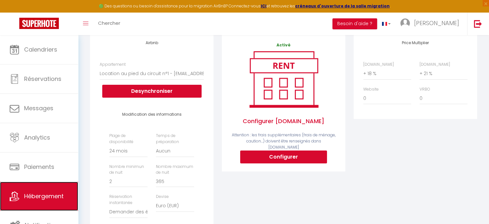
click at [37, 201] on link "Hébergement" at bounding box center [39, 195] width 78 height 29
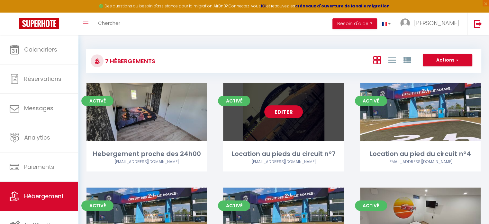
click at [290, 114] on link "Editer" at bounding box center [283, 111] width 39 height 13
select select "3"
select select "2"
select select "1"
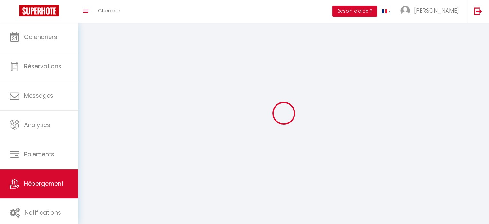
select select
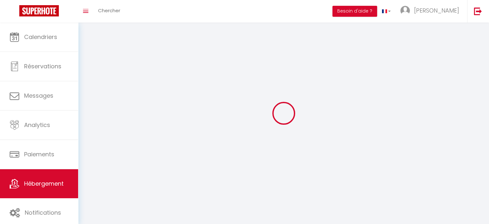
select select
checkbox input "false"
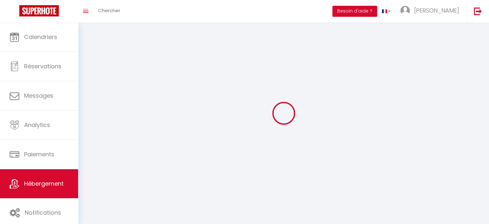
select select
select select "28"
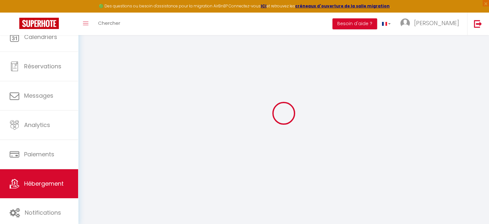
select select
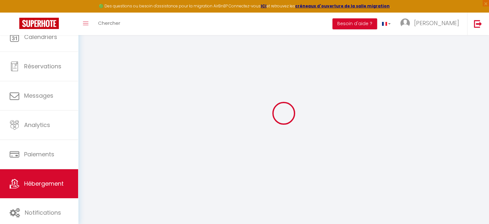
select select
checkbox input "false"
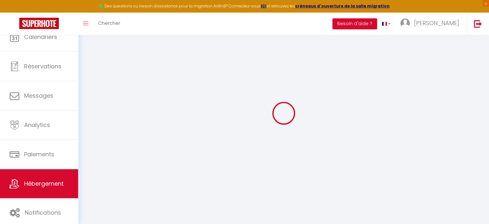
select select
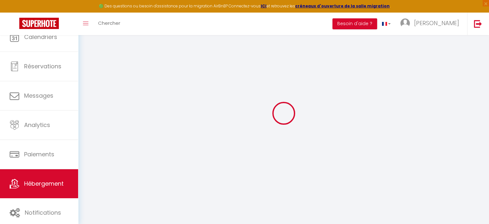
select select
checkbox input "false"
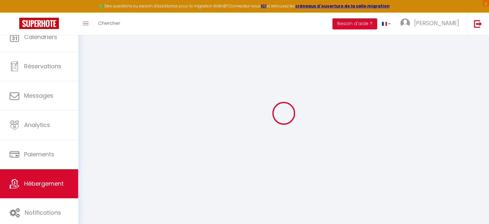
checkbox input "false"
select select
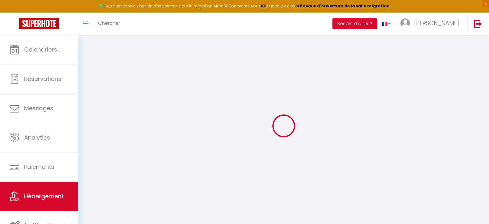
select select
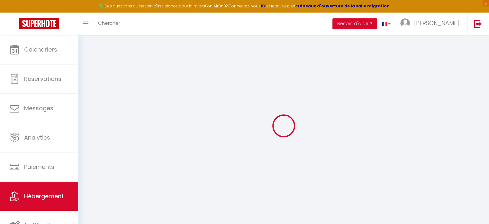
select select
checkbox input "false"
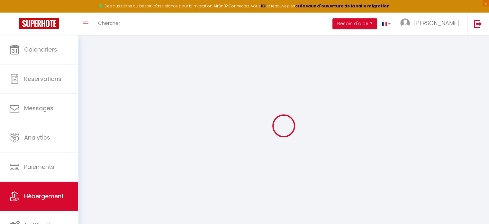
select select
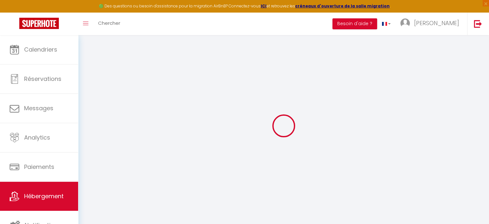
select select
checkbox input "false"
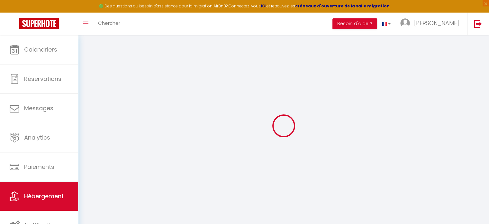
checkbox input "false"
select select
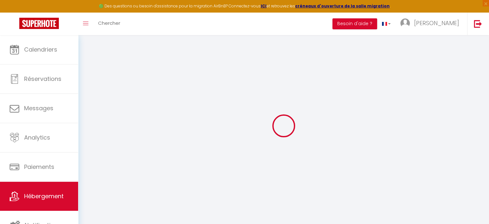
select select
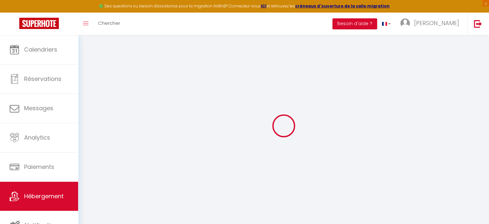
checkbox input "false"
select select
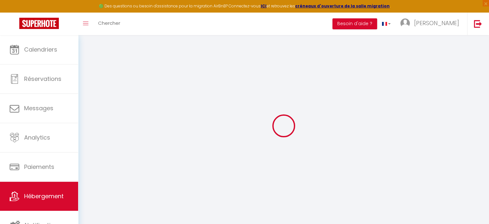
select select
type input "Location au pieds du circuit n°7"
select select "houses"
select select "2"
type input "55"
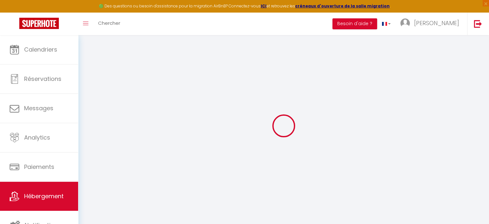
type input "25"
select select
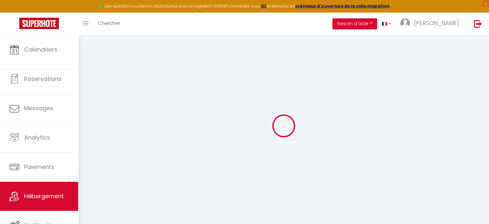
select select
type input "[STREET_ADDRESS]"
type input "72100"
type input "Le Mans"
type input "[EMAIL_ADDRESS][DOMAIN_NAME]"
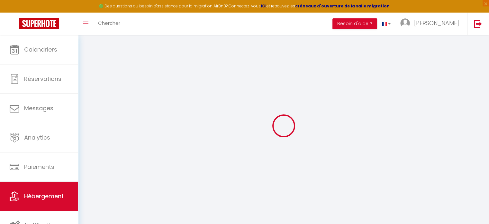
select select
checkbox input "false"
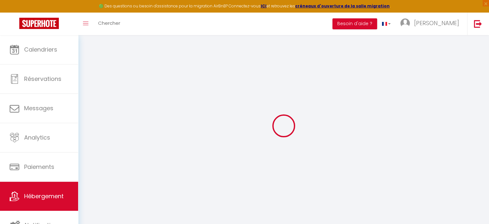
select select
type input "0"
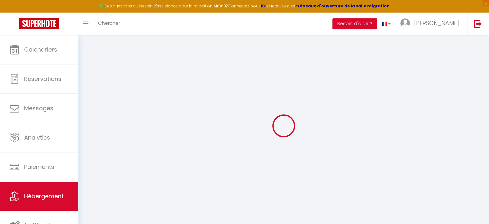
type input "0"
select select "+ 18 %"
select select "+ 21 %"
select select
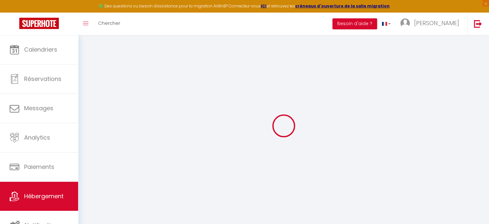
checkbox input "false"
select select "-1"
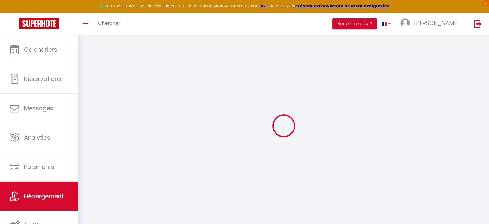
select select "well_reviewed_guests"
select select "EUR"
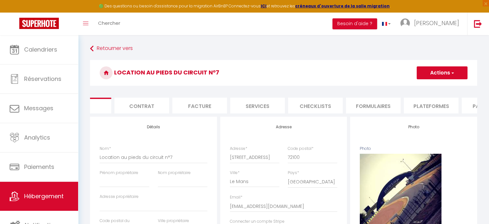
scroll to position [0, 51]
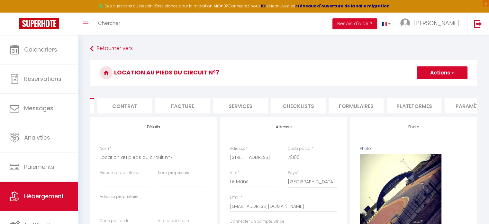
drag, startPoint x: 315, startPoint y: 120, endPoint x: 409, endPoint y: 105, distance: 95.7
click at [400, 110] on li "Plateformes" at bounding box center [414, 105] width 55 height 16
select select
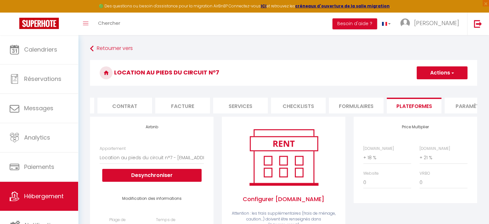
click at [299, 185] on img at bounding box center [284, 157] width 82 height 62
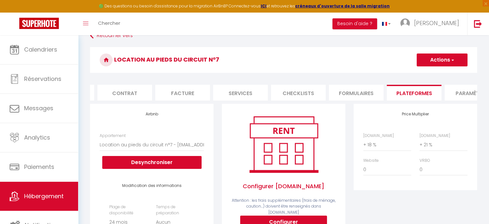
scroll to position [64, 0]
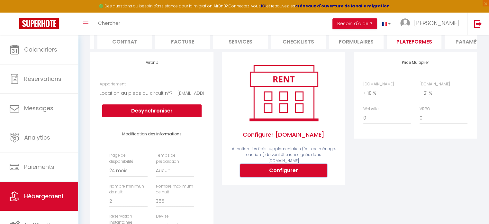
click at [299, 167] on button "Configurer" at bounding box center [283, 170] width 87 height 13
select select
type input "[EMAIL_ADDRESS][DOMAIN_NAME]"
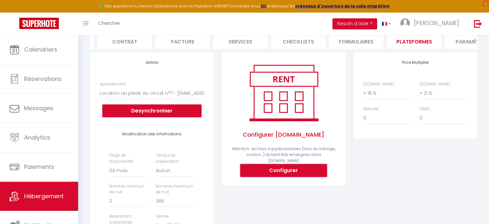
type input "[EMAIL_ADDRESS][DOMAIN_NAME]"
select select
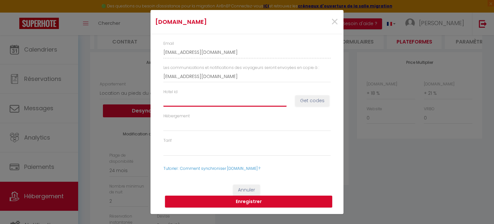
click at [200, 101] on input "Hotel id" at bounding box center [224, 101] width 123 height 12
paste input "14859512"
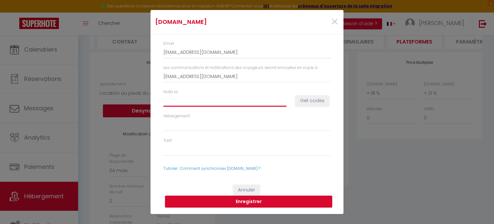
type input "14859512"
select select
type input "14859512"
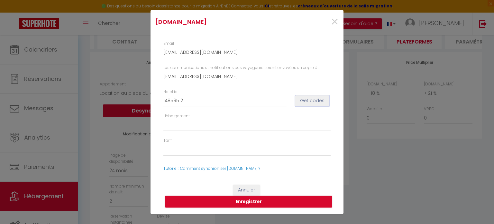
click at [308, 102] on button "Get codes" at bounding box center [312, 100] width 34 height 11
select select
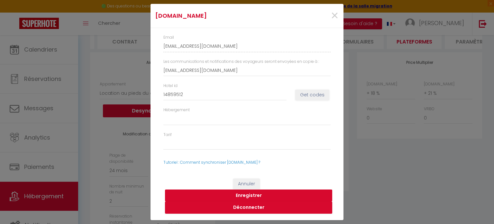
click at [256, 192] on button "Enregistrer" at bounding box center [248, 195] width 167 height 12
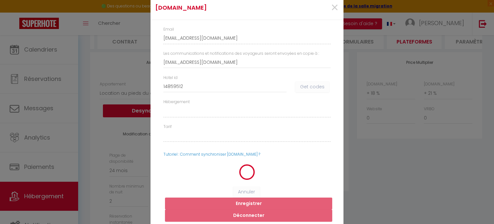
select select
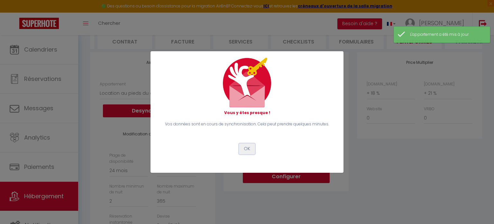
click at [247, 149] on button "OK" at bounding box center [247, 148] width 16 height 11
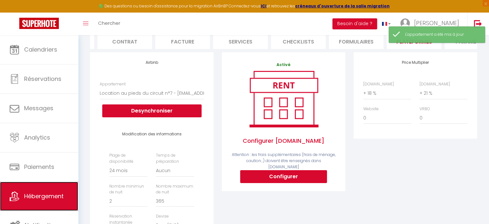
click at [47, 199] on span "Hébergement" at bounding box center [44, 196] width 40 height 8
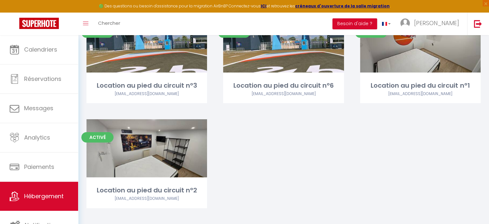
scroll to position [180, 0]
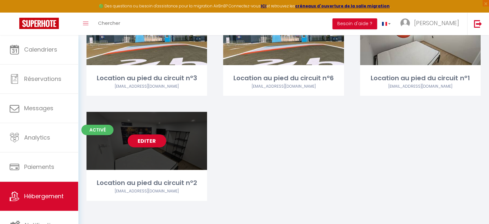
click at [142, 150] on div "Editer" at bounding box center [147, 141] width 121 height 58
select select "3"
select select "2"
select select "1"
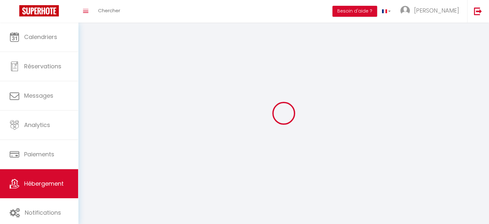
select select
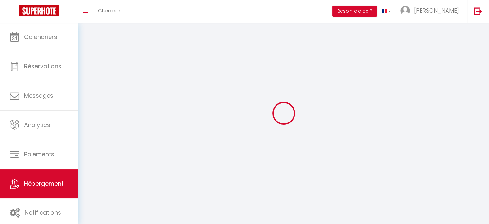
select select
checkbox input "false"
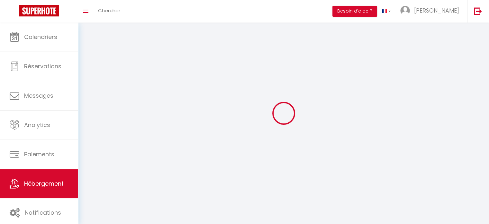
select select
select select "1"
select select "28"
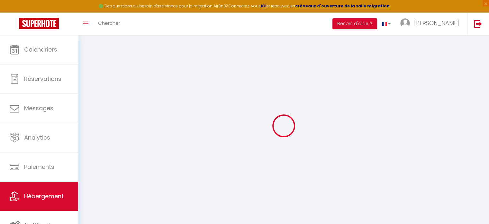
select select
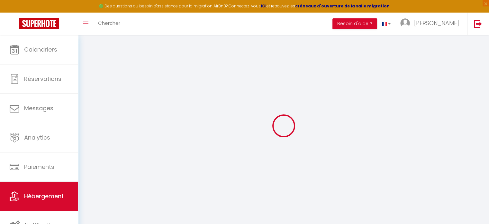
select select
checkbox input "false"
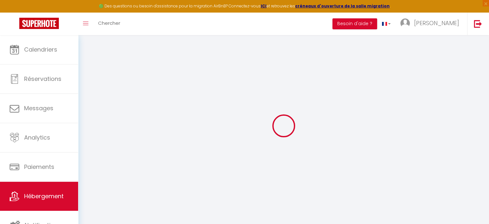
select select
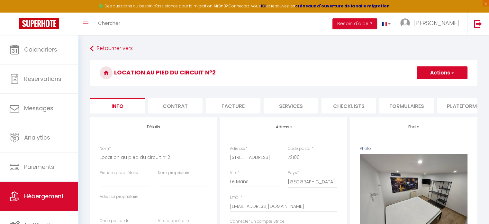
click at [455, 105] on li "Plateformes" at bounding box center [464, 105] width 55 height 16
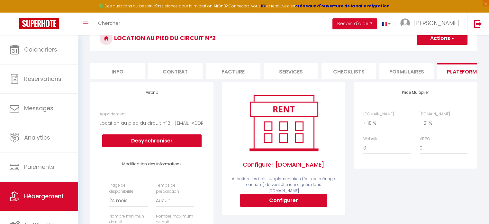
scroll to position [64, 0]
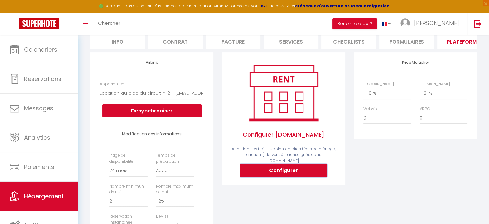
click at [279, 170] on button "Configurer" at bounding box center [283, 170] width 87 height 13
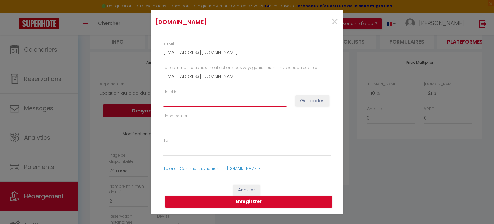
click at [181, 100] on input "Hotel id" at bounding box center [224, 101] width 123 height 12
paste input "14859512"
click at [316, 102] on button "Get codes" at bounding box center [312, 100] width 34 height 11
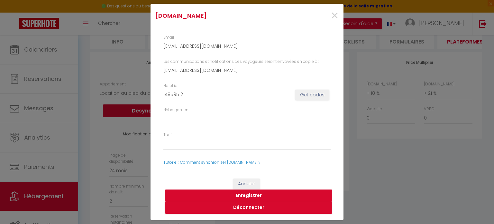
click at [253, 195] on button "Enregistrer" at bounding box center [248, 195] width 167 height 12
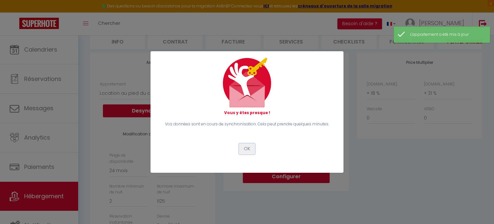
click at [247, 149] on button "OK" at bounding box center [247, 148] width 16 height 11
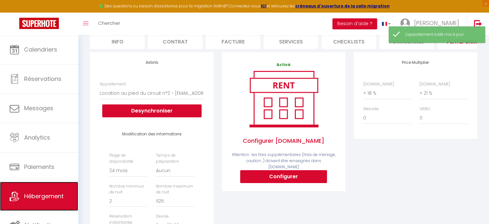
click at [44, 193] on span "Hébergement" at bounding box center [44, 196] width 40 height 8
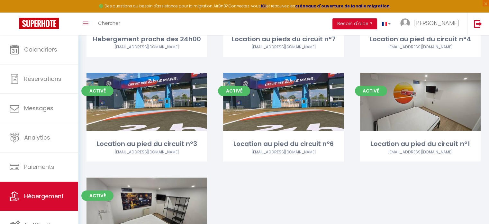
scroll to position [116, 0]
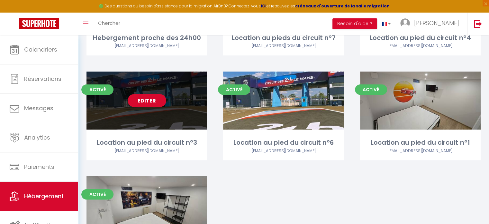
click at [152, 97] on link "Editer" at bounding box center [147, 100] width 39 height 13
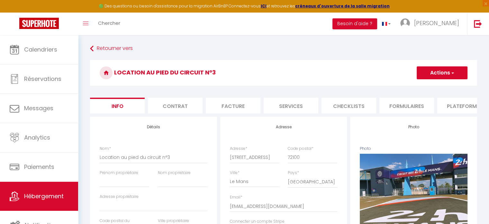
click at [454, 109] on li "Plateformes" at bounding box center [464, 105] width 55 height 16
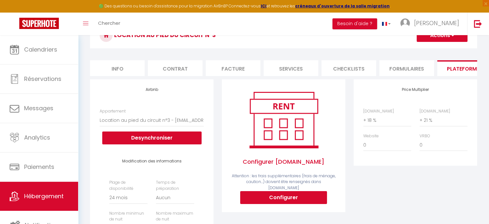
scroll to position [39, 0]
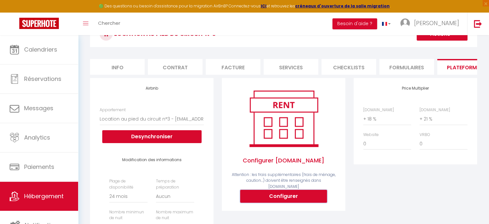
click at [301, 196] on button "Configurer" at bounding box center [283, 195] width 87 height 13
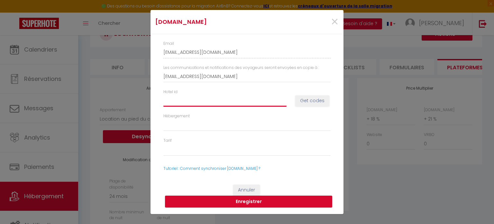
click at [187, 103] on input "Hotel id" at bounding box center [224, 101] width 123 height 12
paste input "14859512"
click at [321, 96] on button "Get codes" at bounding box center [312, 100] width 34 height 11
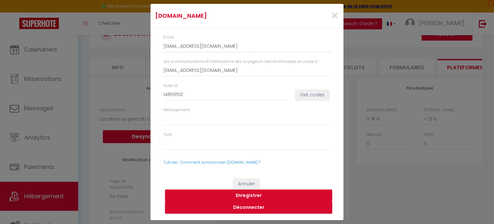
click at [246, 194] on button "Enregistrer" at bounding box center [248, 195] width 167 height 12
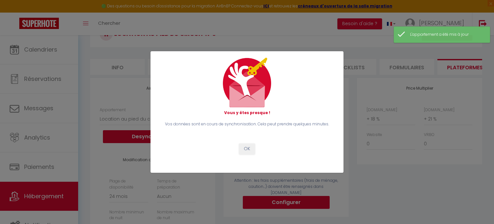
click at [247, 139] on div "Vos données sont en cours de synchronisation. Cela peut prendre quelques minute…" at bounding box center [247, 137] width 176 height 33
click at [246, 146] on button "OK" at bounding box center [247, 148] width 16 height 11
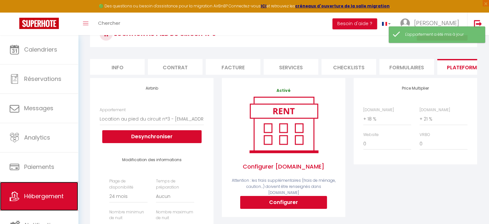
click at [25, 195] on span "Hébergement" at bounding box center [44, 196] width 40 height 8
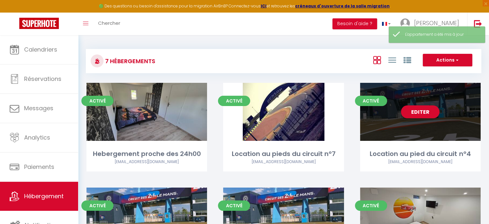
click at [437, 119] on div "Editer" at bounding box center [420, 112] width 121 height 58
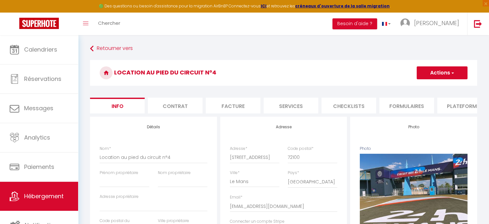
click at [461, 107] on li "Plateformes" at bounding box center [464, 105] width 55 height 16
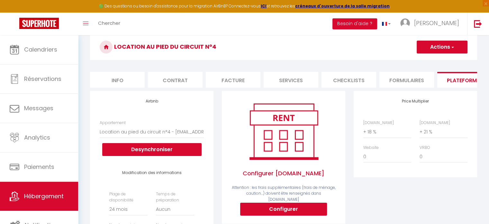
scroll to position [39, 0]
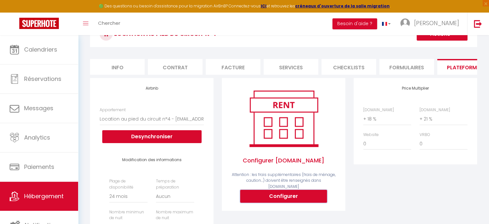
click at [270, 196] on button "Configurer" at bounding box center [283, 195] width 87 height 13
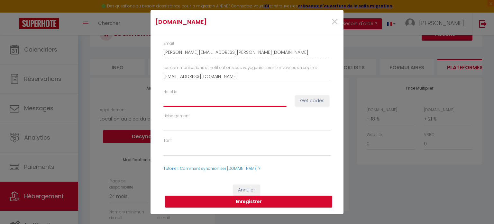
paste input "14859512"
click at [305, 101] on button "Get codes" at bounding box center [312, 100] width 34 height 11
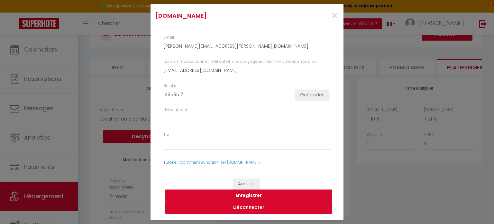
click at [244, 193] on button "Enregistrer" at bounding box center [248, 195] width 167 height 12
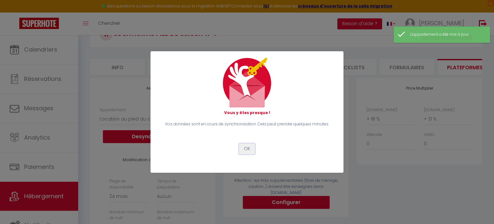
click at [250, 147] on button "OK" at bounding box center [247, 148] width 16 height 11
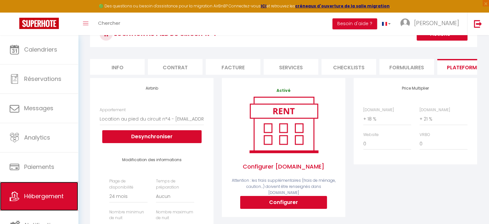
click at [28, 192] on span "Hébergement" at bounding box center [44, 196] width 40 height 8
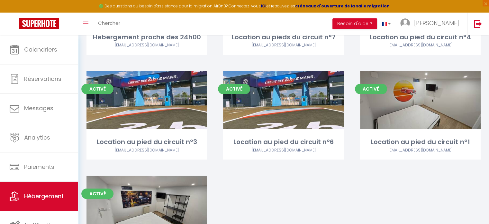
scroll to position [107, 0]
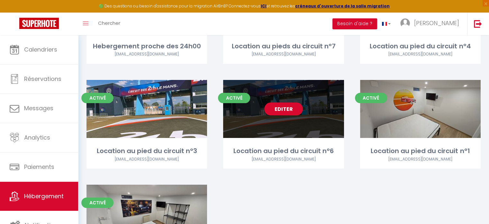
click at [289, 105] on link "Editer" at bounding box center [283, 108] width 39 height 13
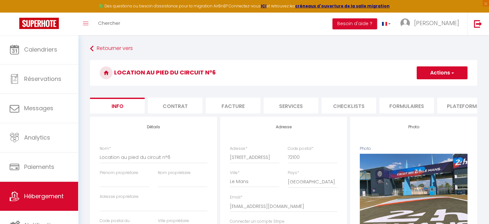
click at [448, 110] on li "Plateformes" at bounding box center [464, 105] width 55 height 16
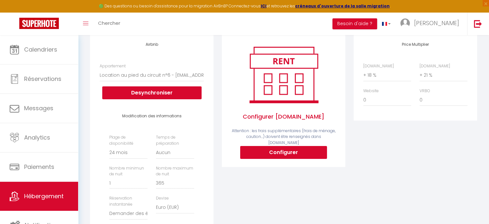
scroll to position [86, 0]
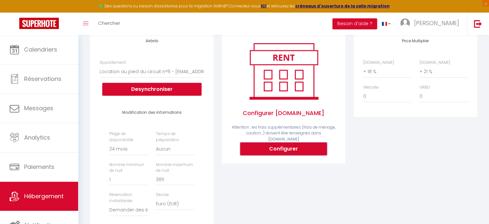
click at [301, 148] on button "Configurer" at bounding box center [283, 148] width 87 height 13
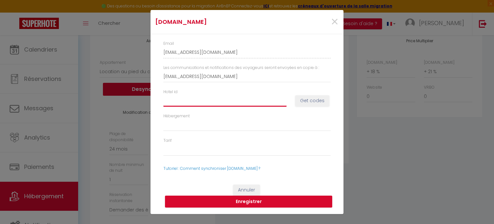
click at [190, 96] on input "Hotel id" at bounding box center [224, 101] width 123 height 12
paste input "14859512"
click at [316, 97] on button "Get codes" at bounding box center [312, 100] width 34 height 11
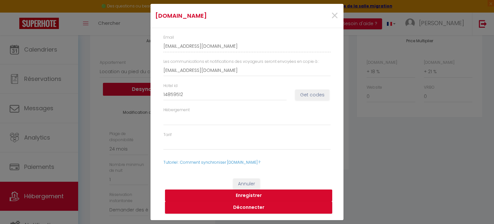
click at [246, 194] on button "Enregistrer" at bounding box center [248, 195] width 167 height 12
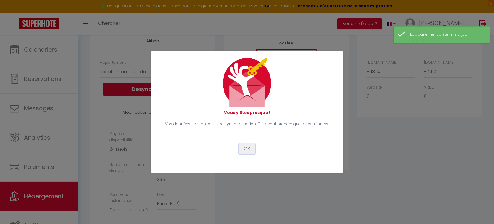
click at [244, 149] on button "OK" at bounding box center [247, 148] width 16 height 11
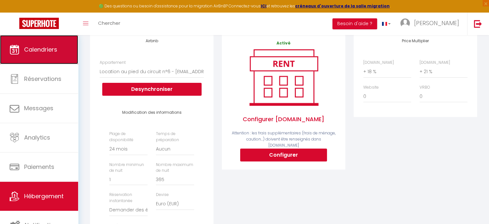
click at [43, 57] on link "Calendriers" at bounding box center [39, 49] width 78 height 29
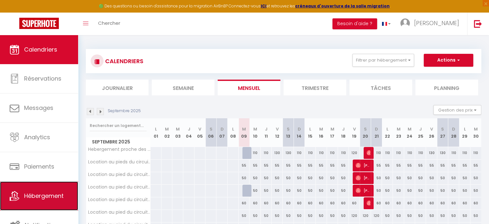
click at [51, 195] on span "Hébergement" at bounding box center [44, 195] width 40 height 8
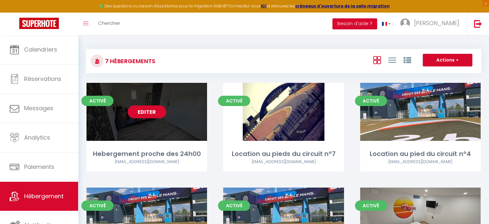
click at [153, 109] on link "Editer" at bounding box center [147, 111] width 39 height 13
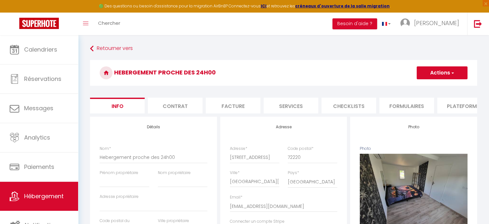
click at [456, 108] on li "Plateformes" at bounding box center [464, 105] width 55 height 16
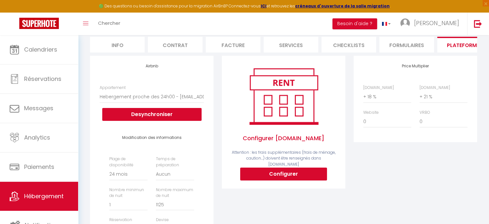
scroll to position [71, 0]
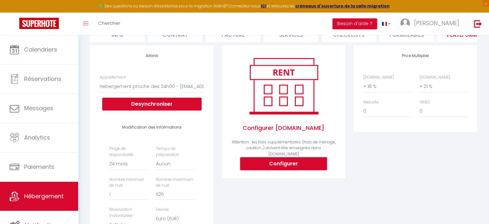
click at [291, 168] on button "Configurer" at bounding box center [283, 163] width 87 height 13
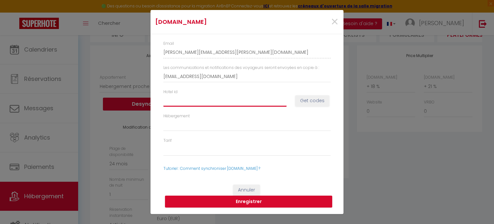
paste input "10257384"
click at [307, 101] on button "Get codes" at bounding box center [312, 100] width 34 height 11
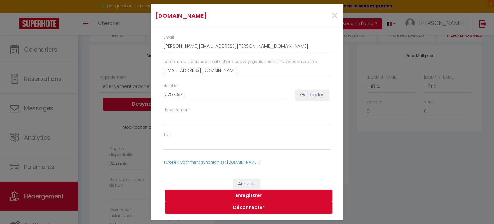
click at [247, 194] on button "Enregistrer" at bounding box center [248, 195] width 167 height 12
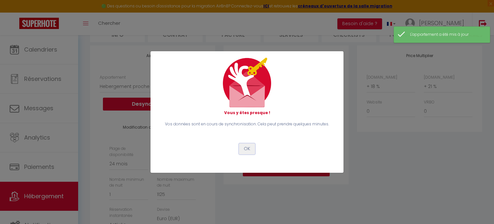
click at [249, 144] on button "OK" at bounding box center [247, 148] width 16 height 11
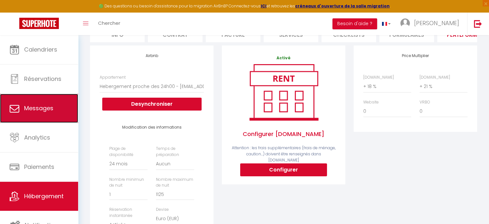
click at [46, 106] on span "Messages" at bounding box center [38, 108] width 29 height 8
